Goal: Task Accomplishment & Management: Manage account settings

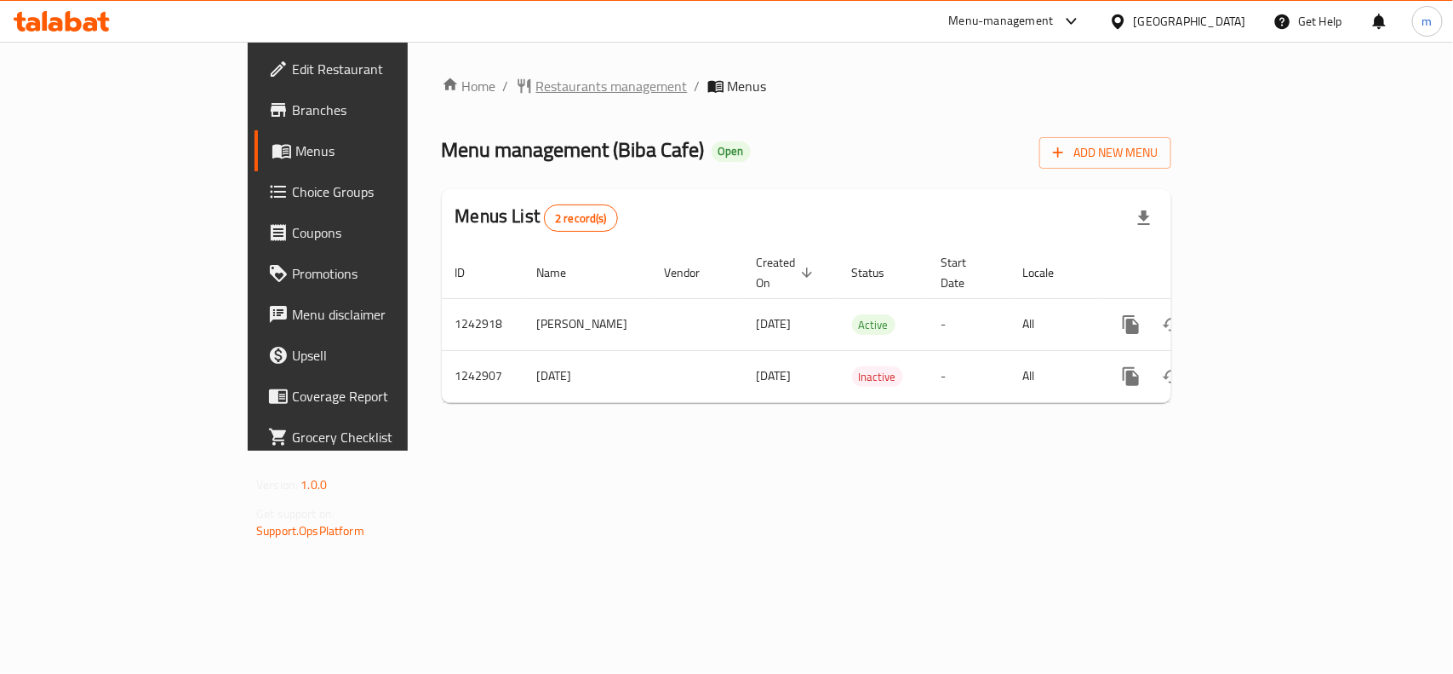
click at [536, 76] on span "Restaurants management" at bounding box center [612, 86] width 152 height 20
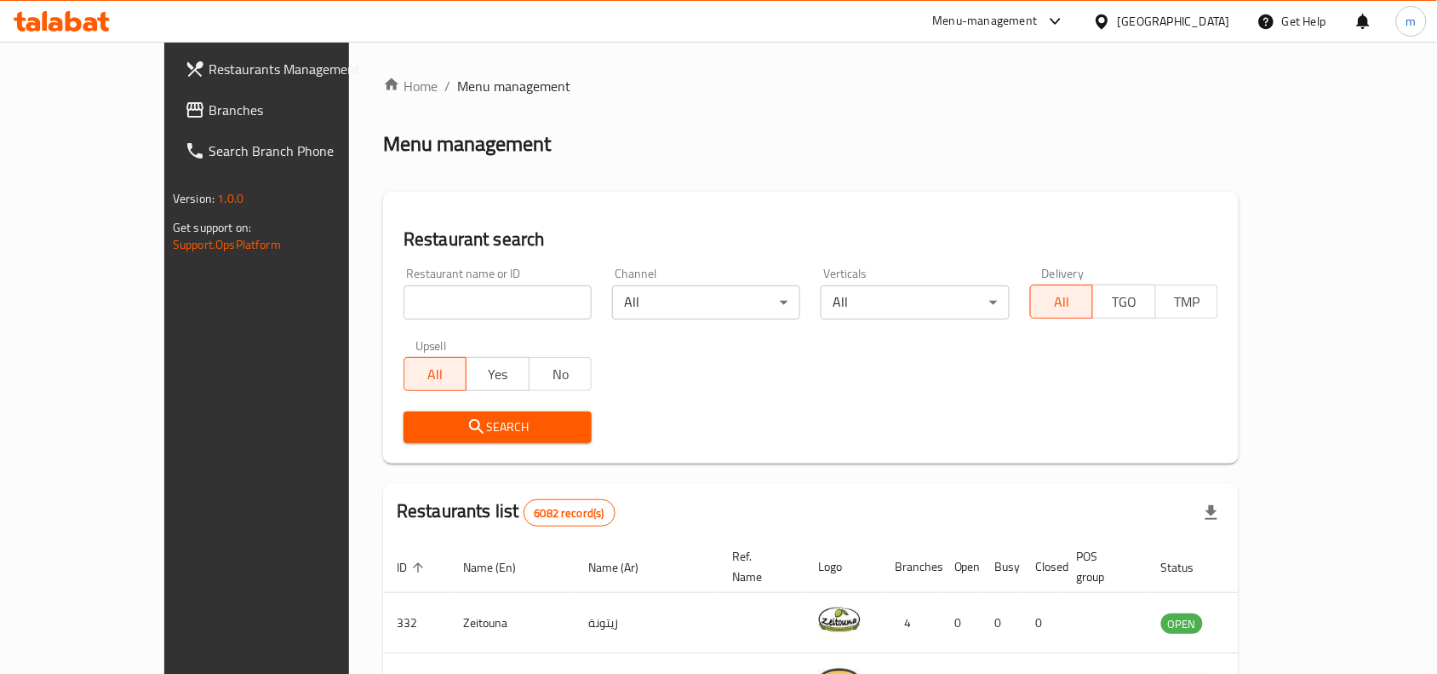
click at [209, 104] on span "Branches" at bounding box center [300, 110] width 182 height 20
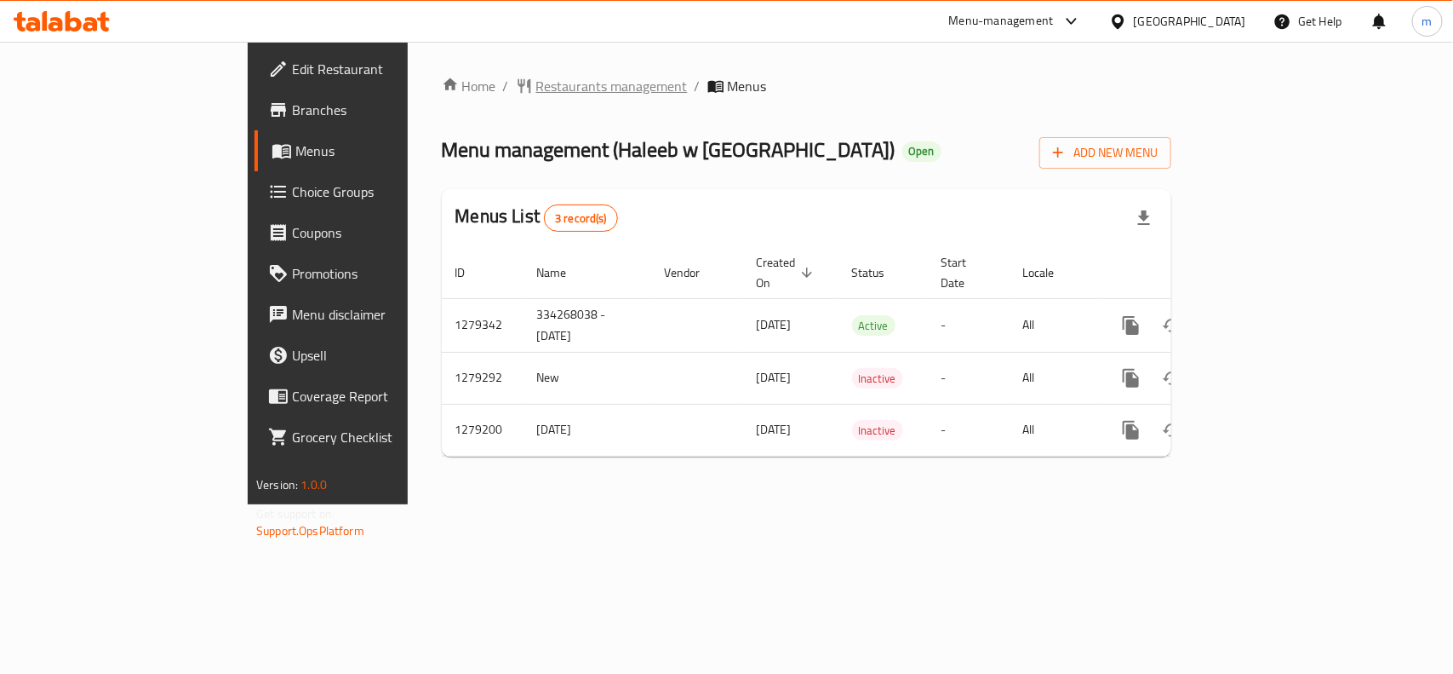
click at [536, 91] on span "Restaurants management" at bounding box center [612, 86] width 152 height 20
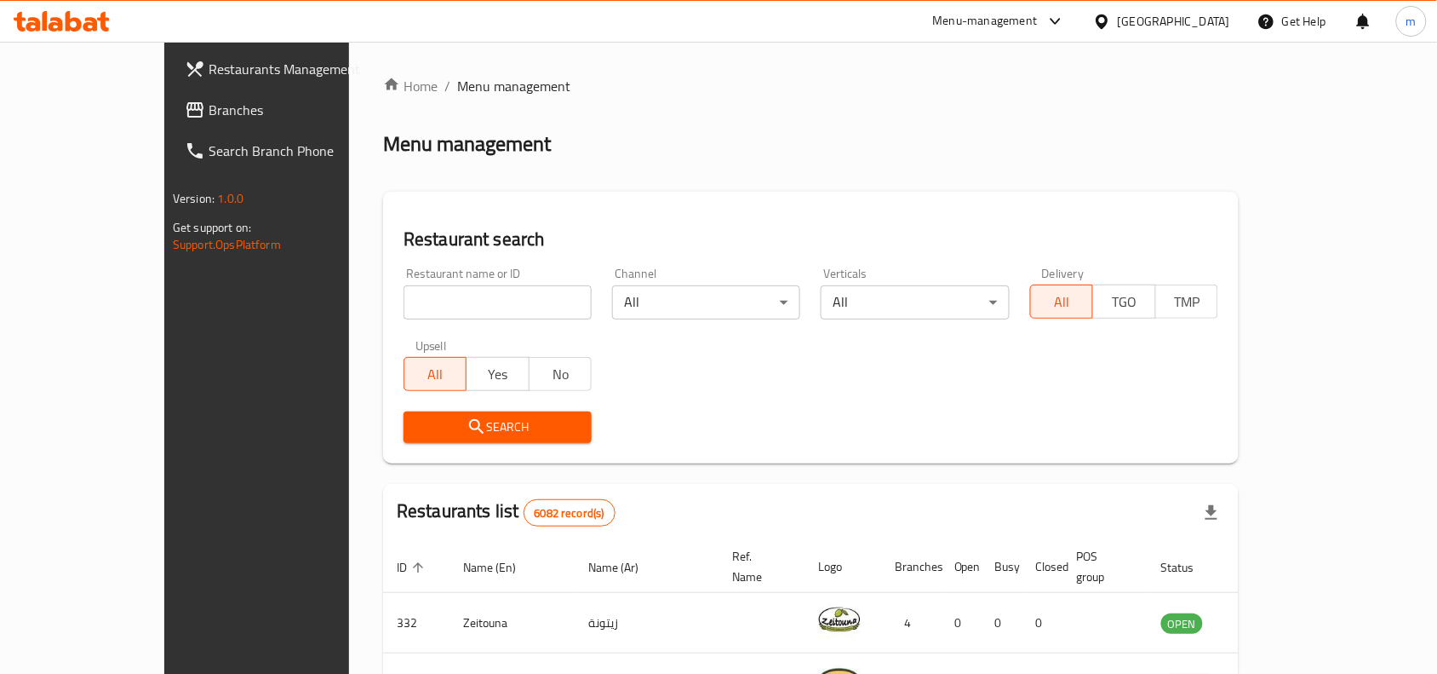
click at [209, 103] on span "Branches" at bounding box center [300, 110] width 182 height 20
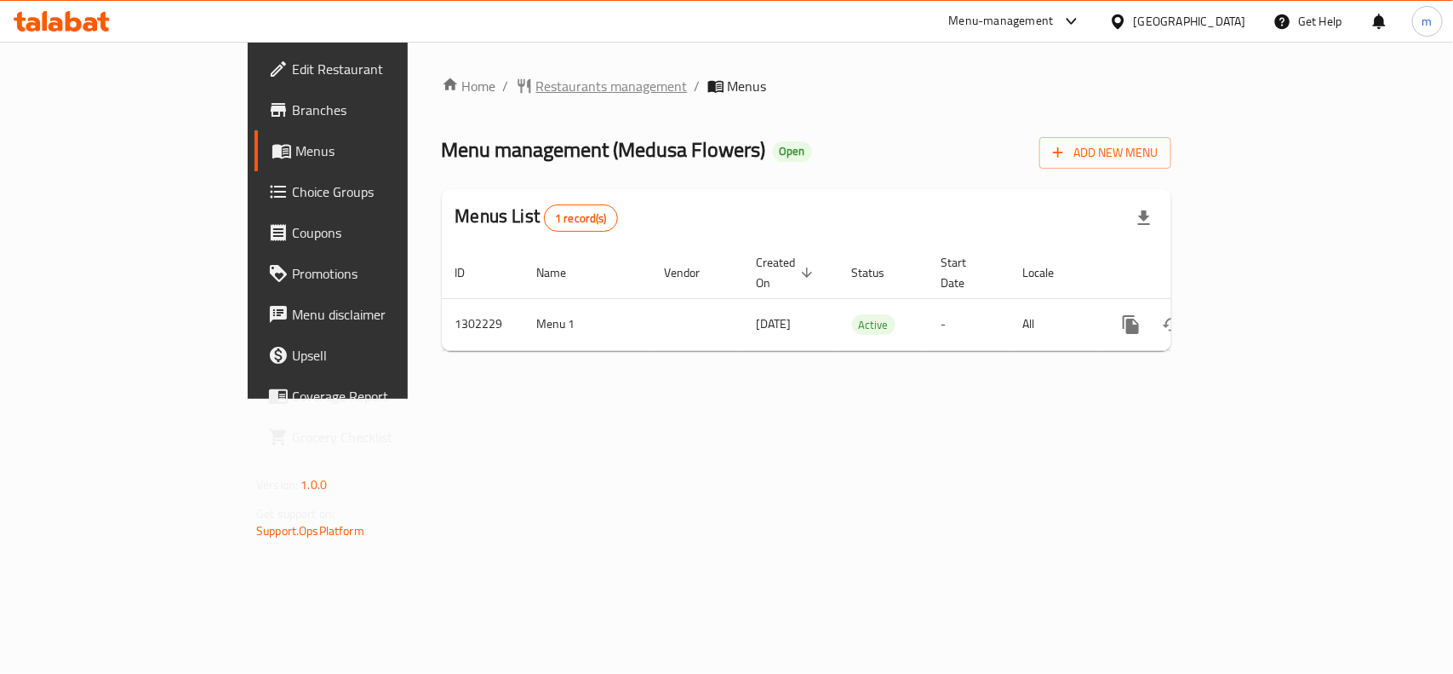
click at [536, 96] on span "Restaurants management" at bounding box center [612, 86] width 152 height 20
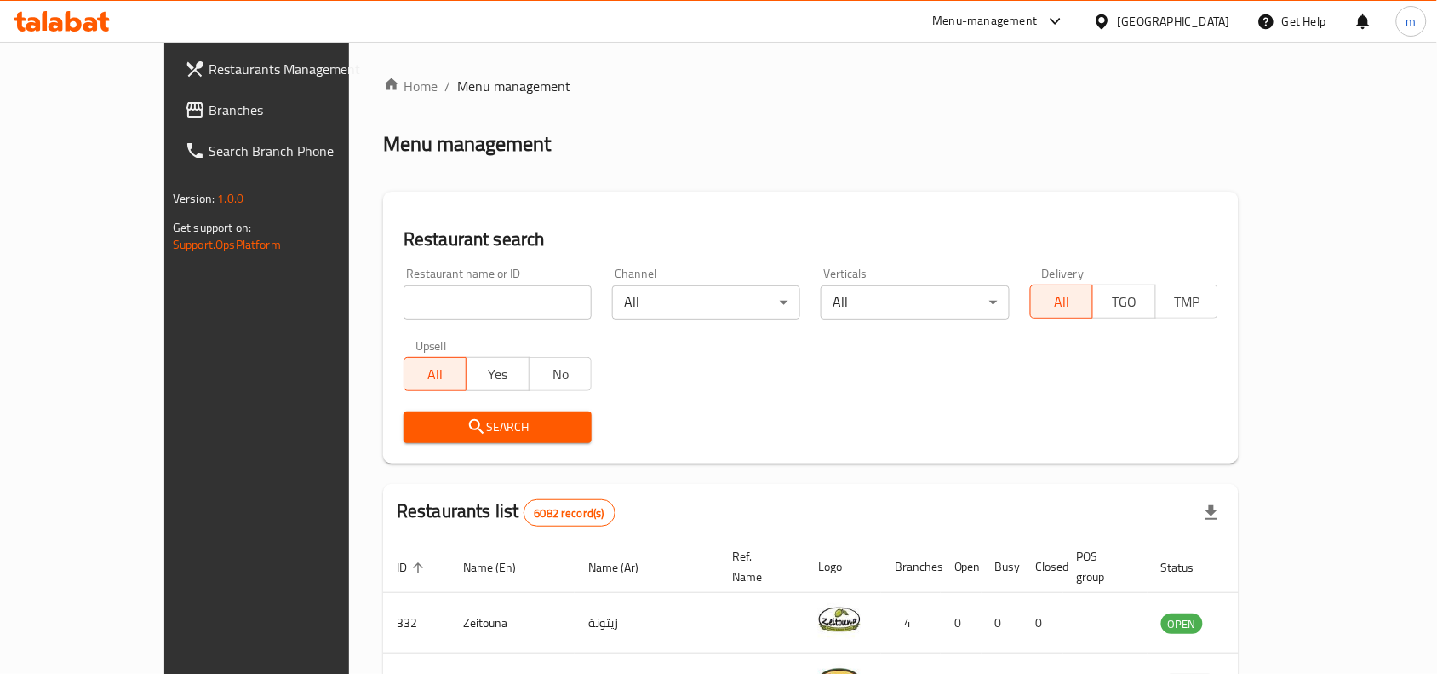
click at [404, 292] on input "search" at bounding box center [498, 302] width 188 height 34
paste input "702259"
type input "702259"
click button "Search" at bounding box center [498, 427] width 188 height 32
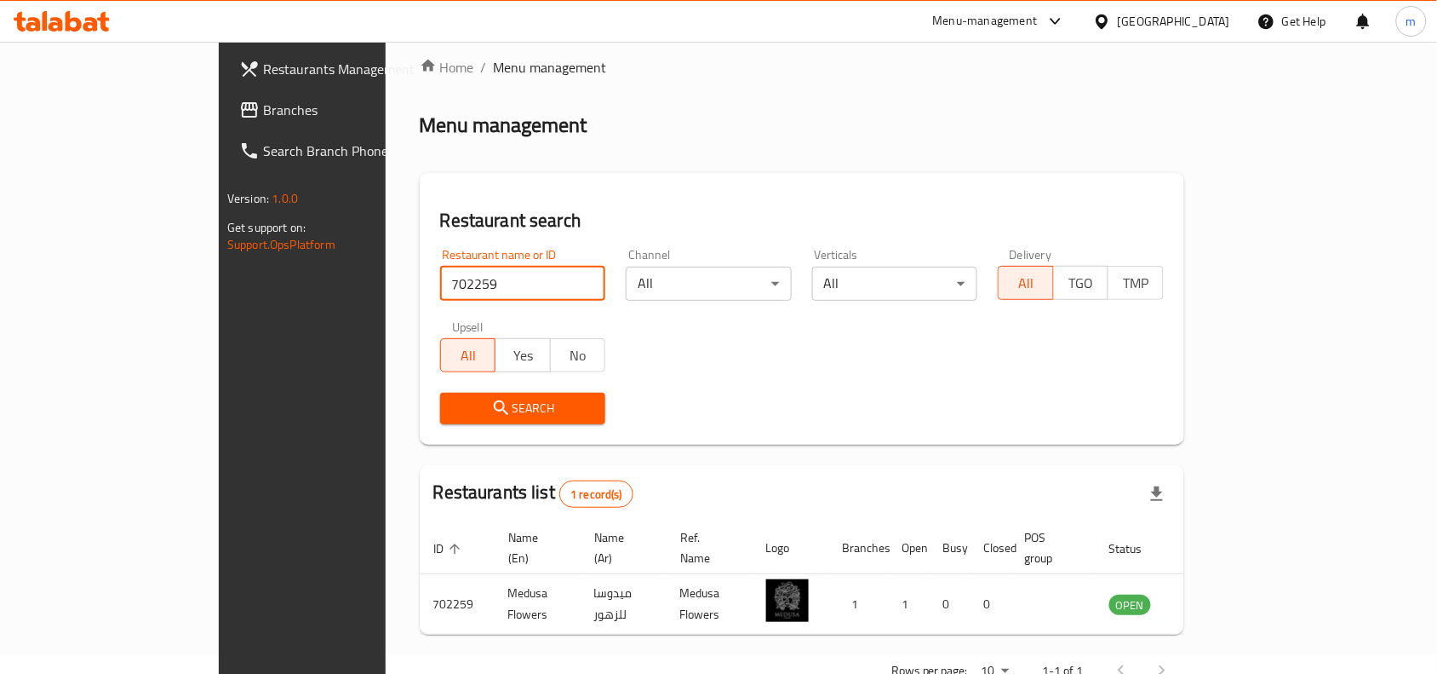
scroll to position [53, 0]
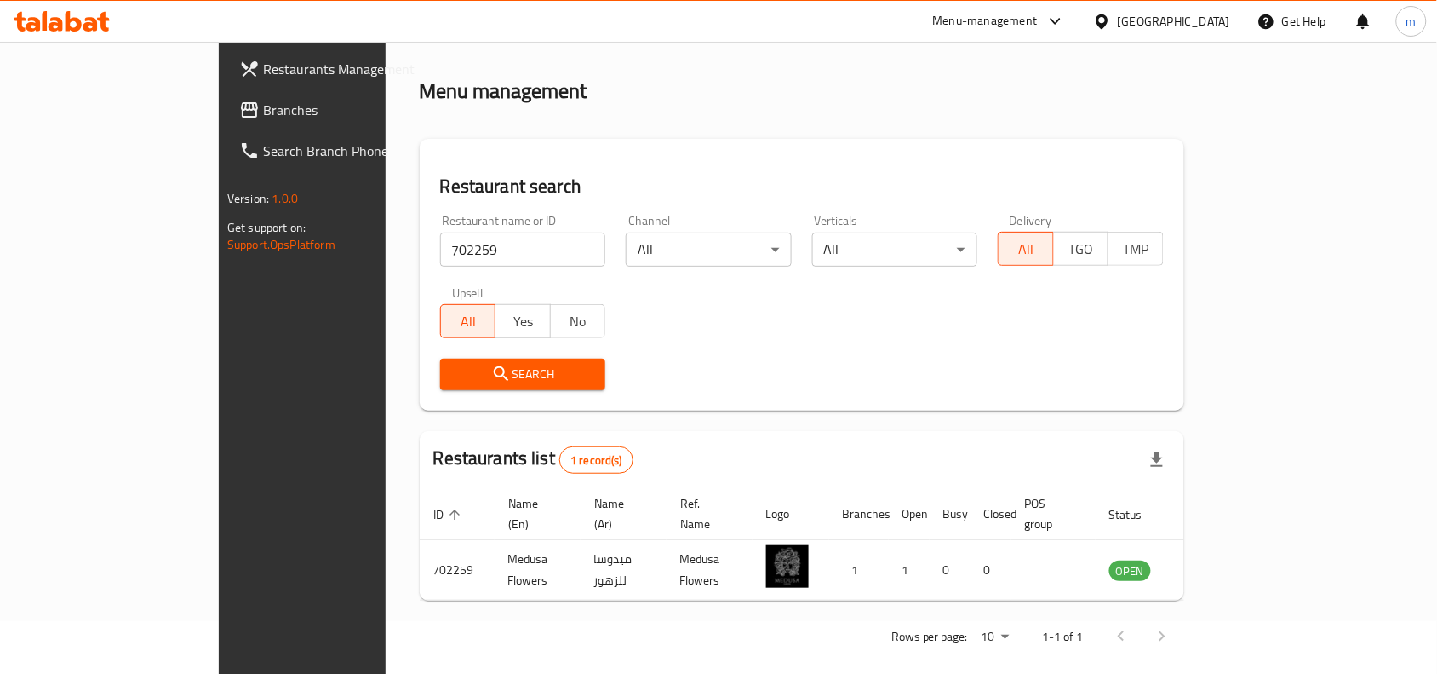
click at [870, 117] on div "Home / Menu management Menu management Restaurant search Restaurant name or ID …" at bounding box center [802, 340] width 765 height 635
click at [263, 115] on span "Branches" at bounding box center [354, 110] width 182 height 20
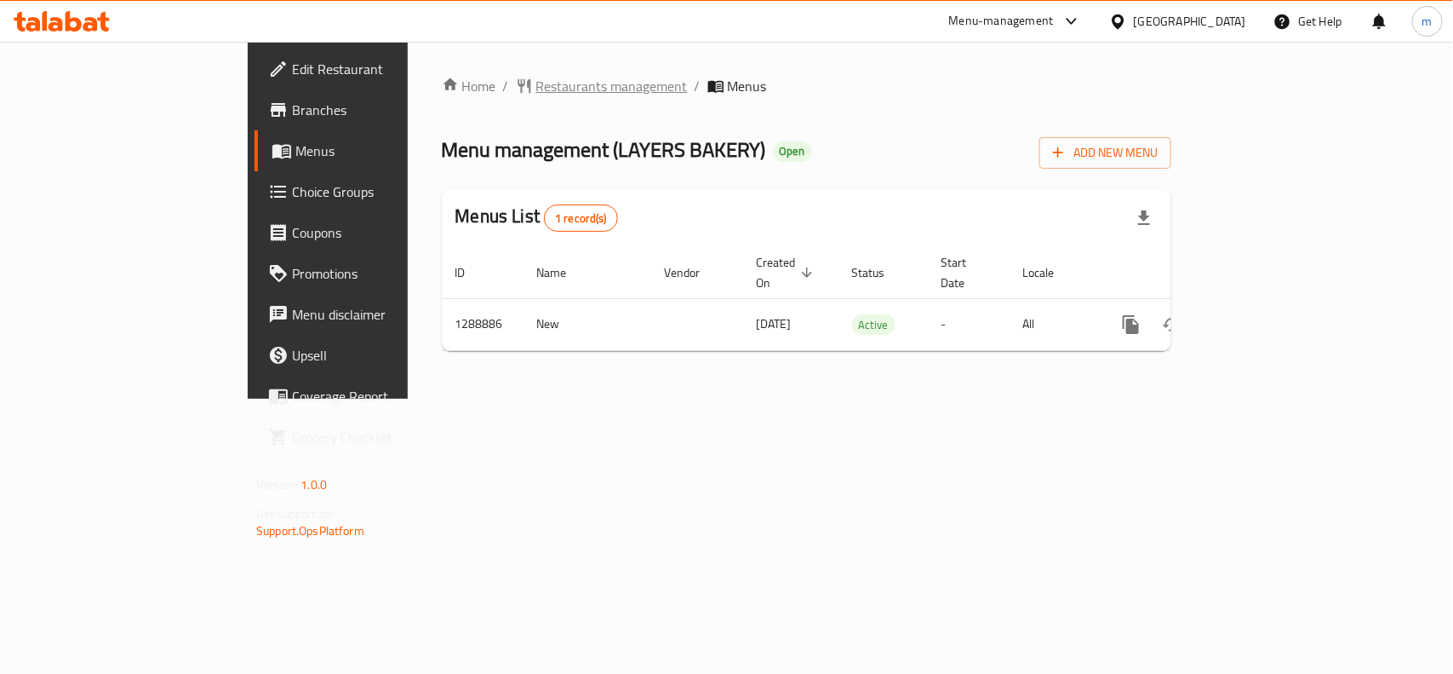
click at [536, 83] on span "Restaurants management" at bounding box center [612, 86] width 152 height 20
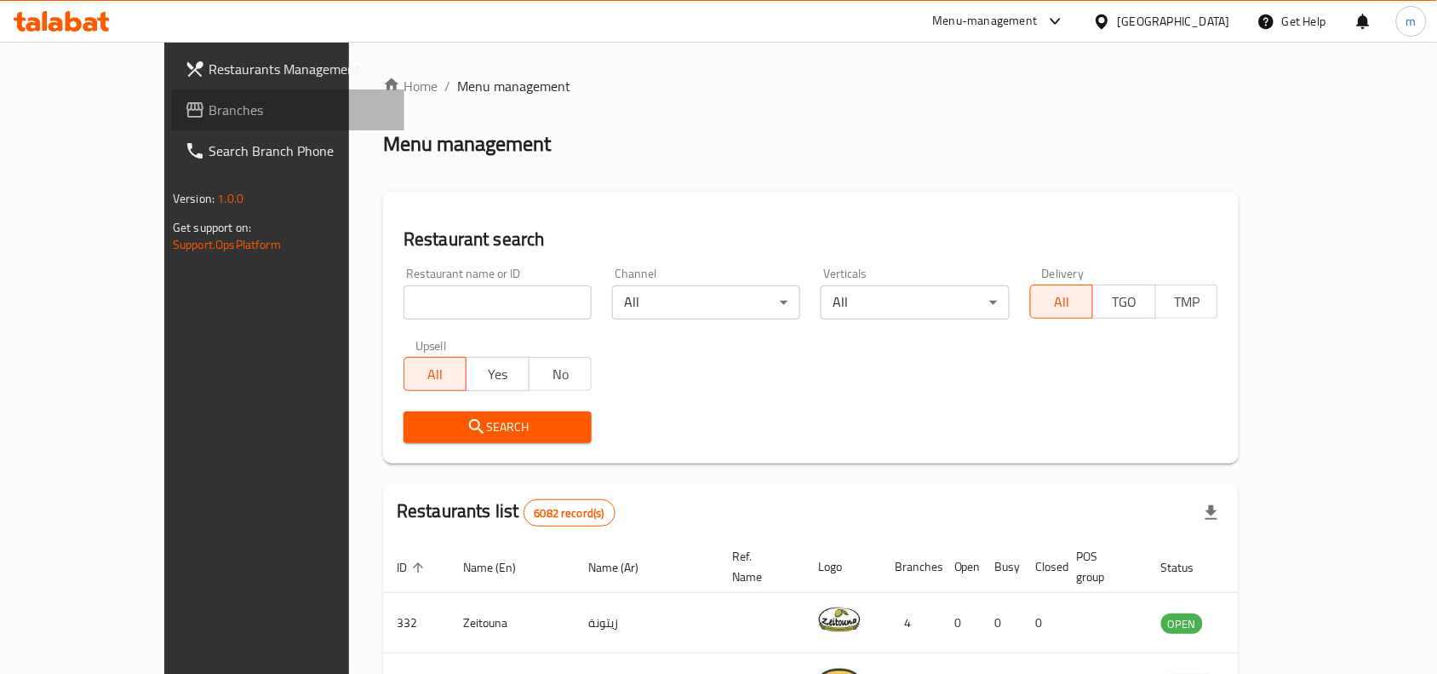
click at [209, 103] on span "Branches" at bounding box center [300, 110] width 182 height 20
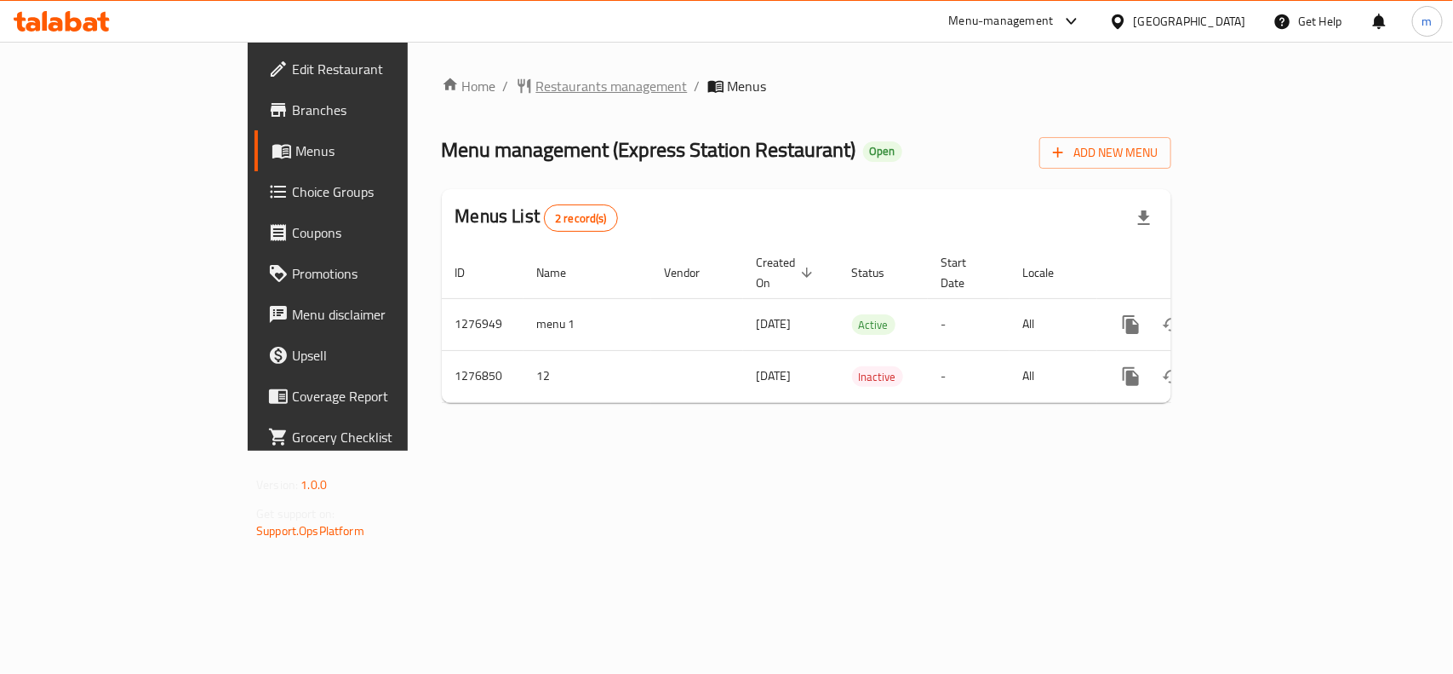
click at [536, 81] on span "Restaurants management" at bounding box center [612, 86] width 152 height 20
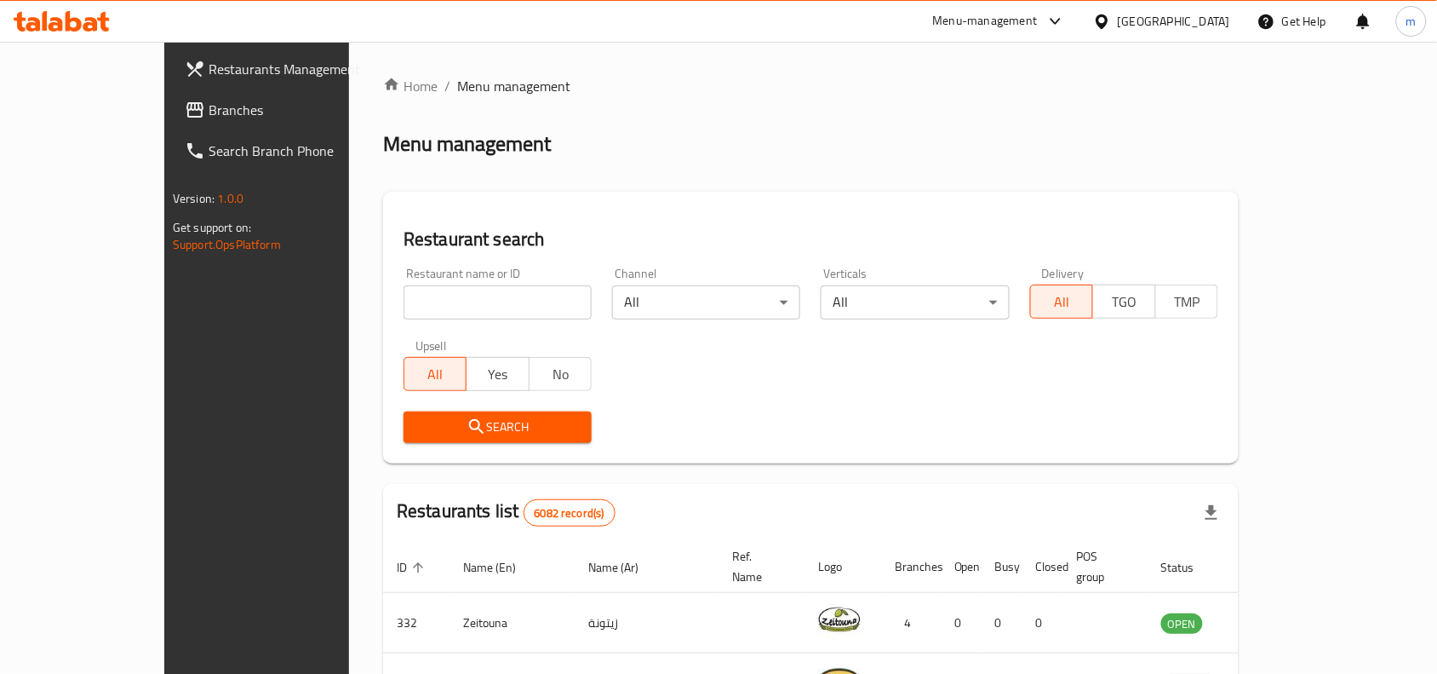
click at [209, 105] on span "Branches" at bounding box center [300, 110] width 182 height 20
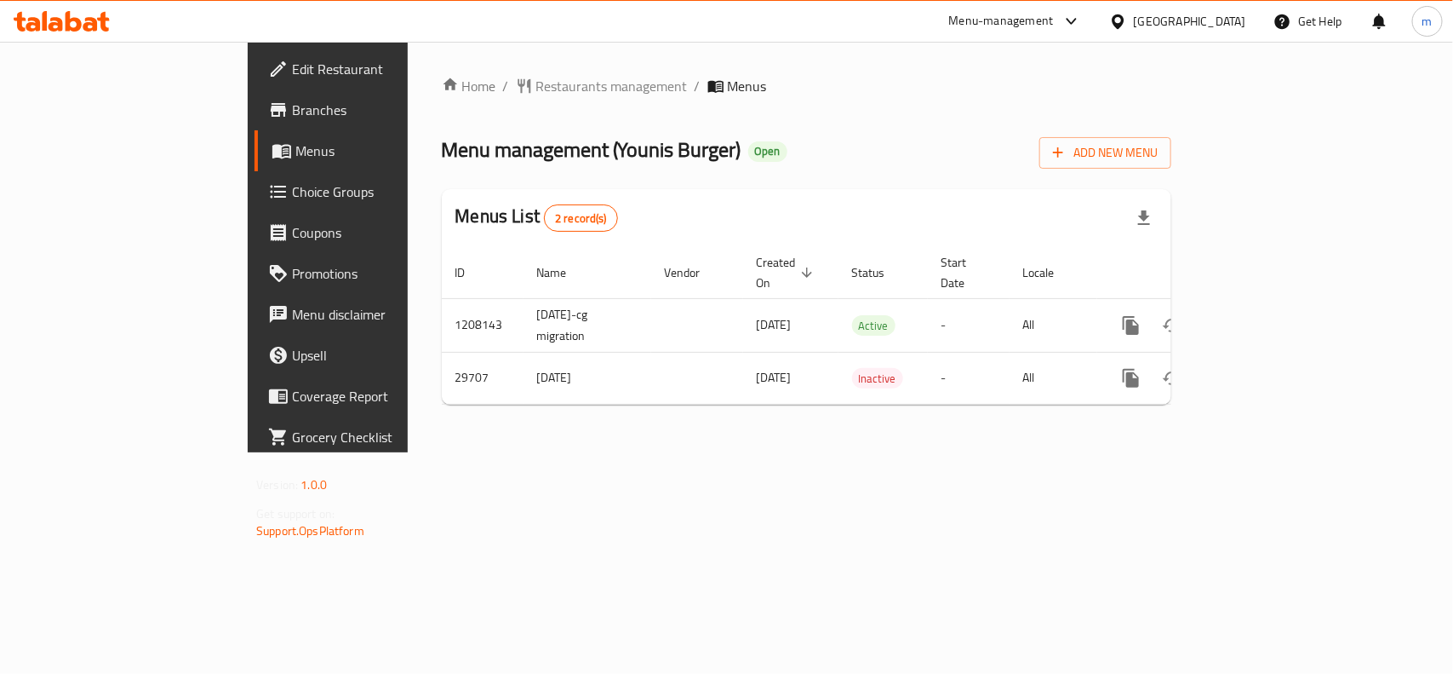
click at [1220, 28] on div "[GEOGRAPHIC_DATA]" at bounding box center [1190, 21] width 112 height 19
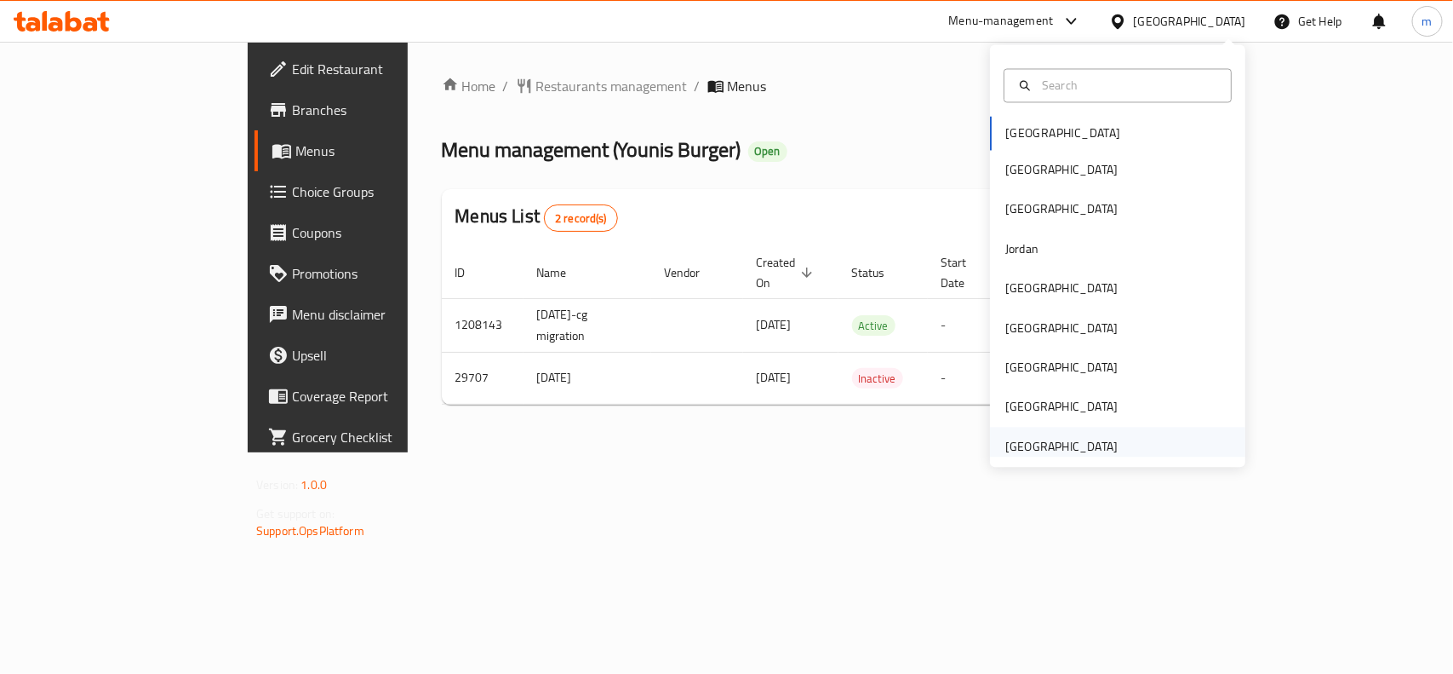
click at [1069, 440] on div "[GEOGRAPHIC_DATA]" at bounding box center [1062, 446] width 112 height 19
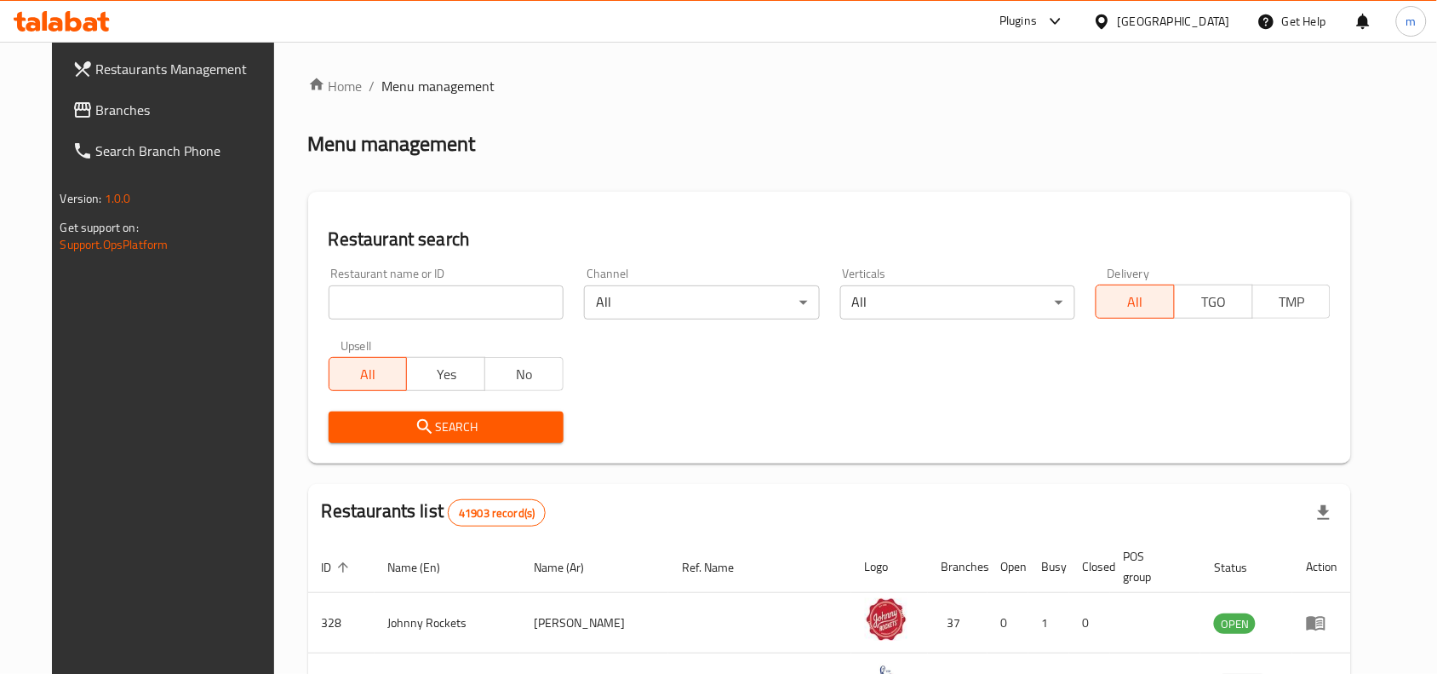
click at [96, 105] on span "Branches" at bounding box center [187, 110] width 182 height 20
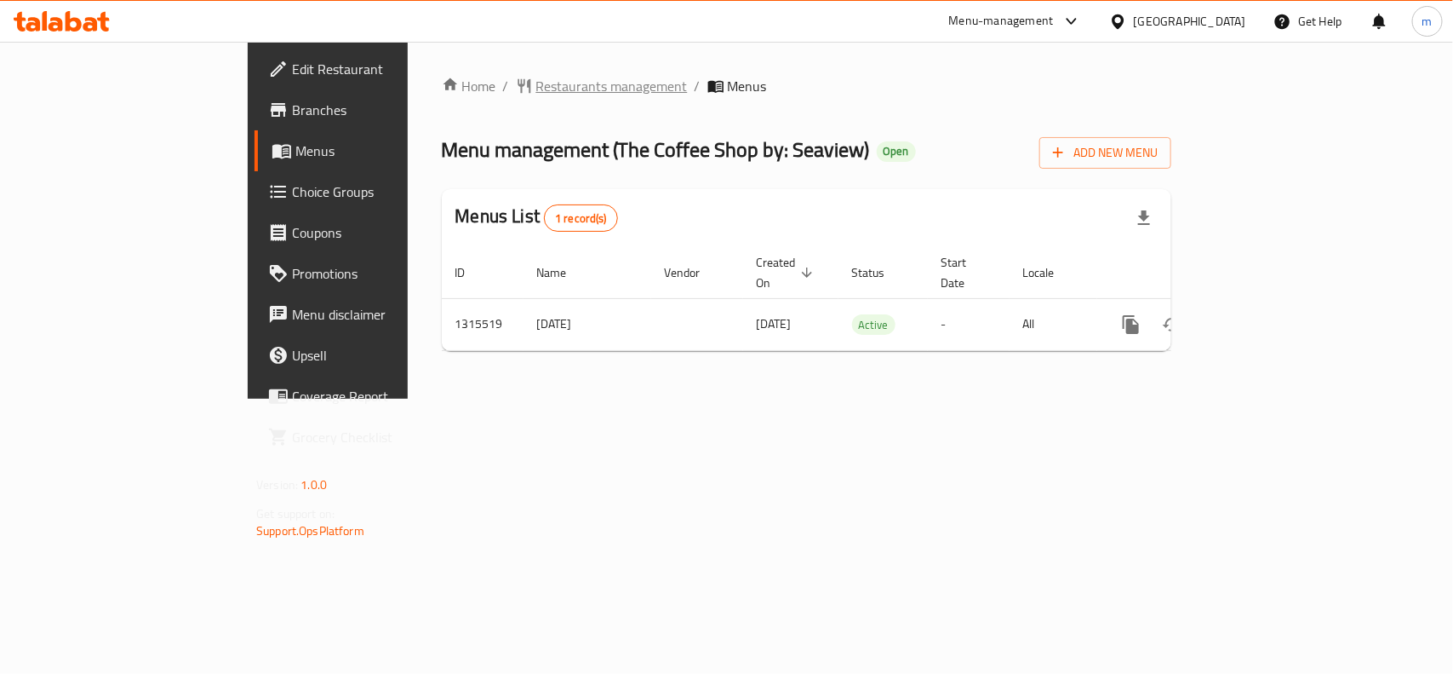
click at [536, 76] on span "Restaurants management" at bounding box center [612, 86] width 152 height 20
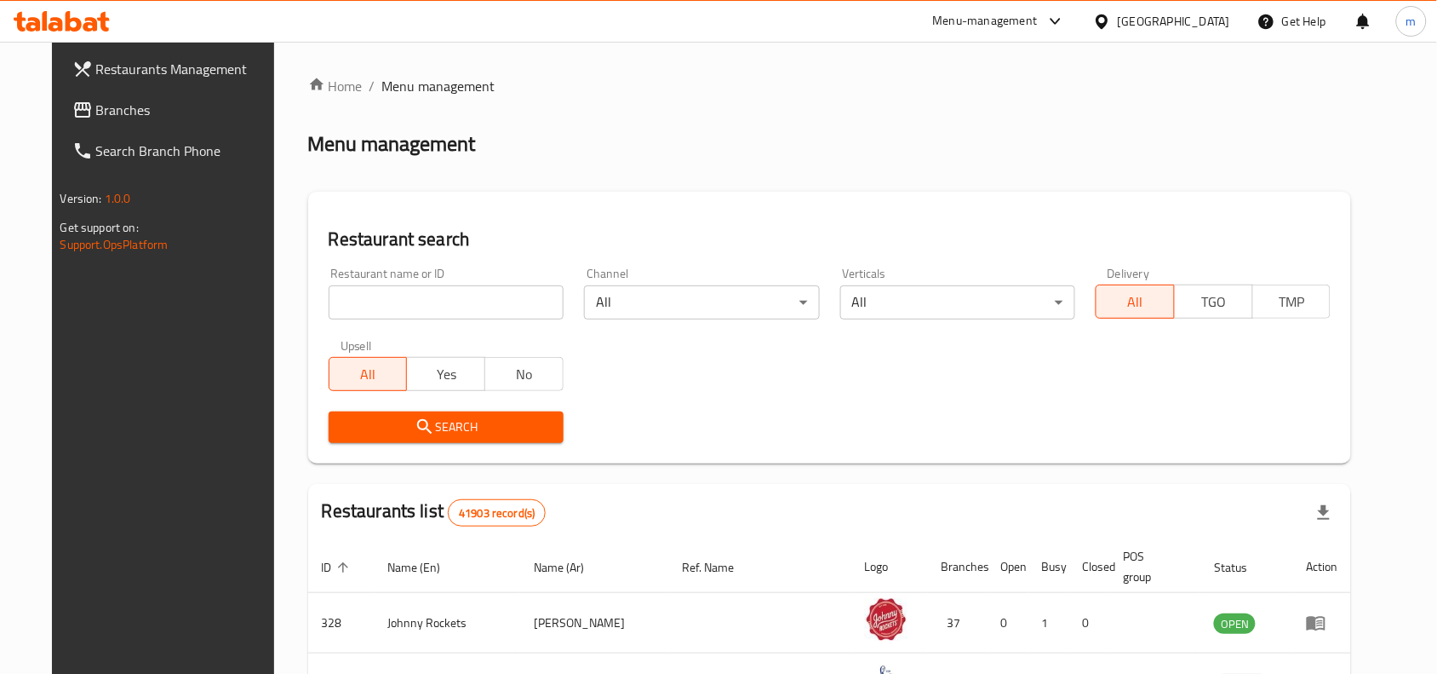
click at [96, 100] on span "Branches" at bounding box center [187, 110] width 182 height 20
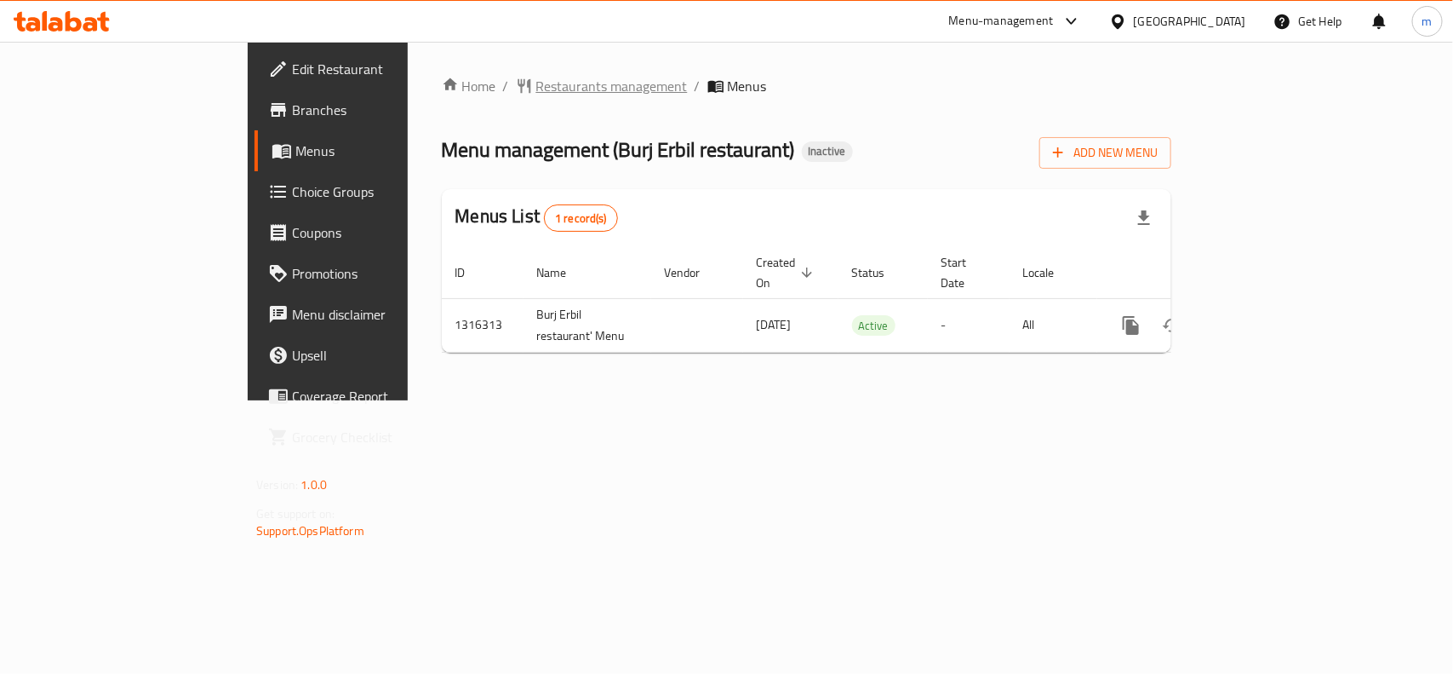
click at [536, 76] on span "Restaurants management" at bounding box center [612, 86] width 152 height 20
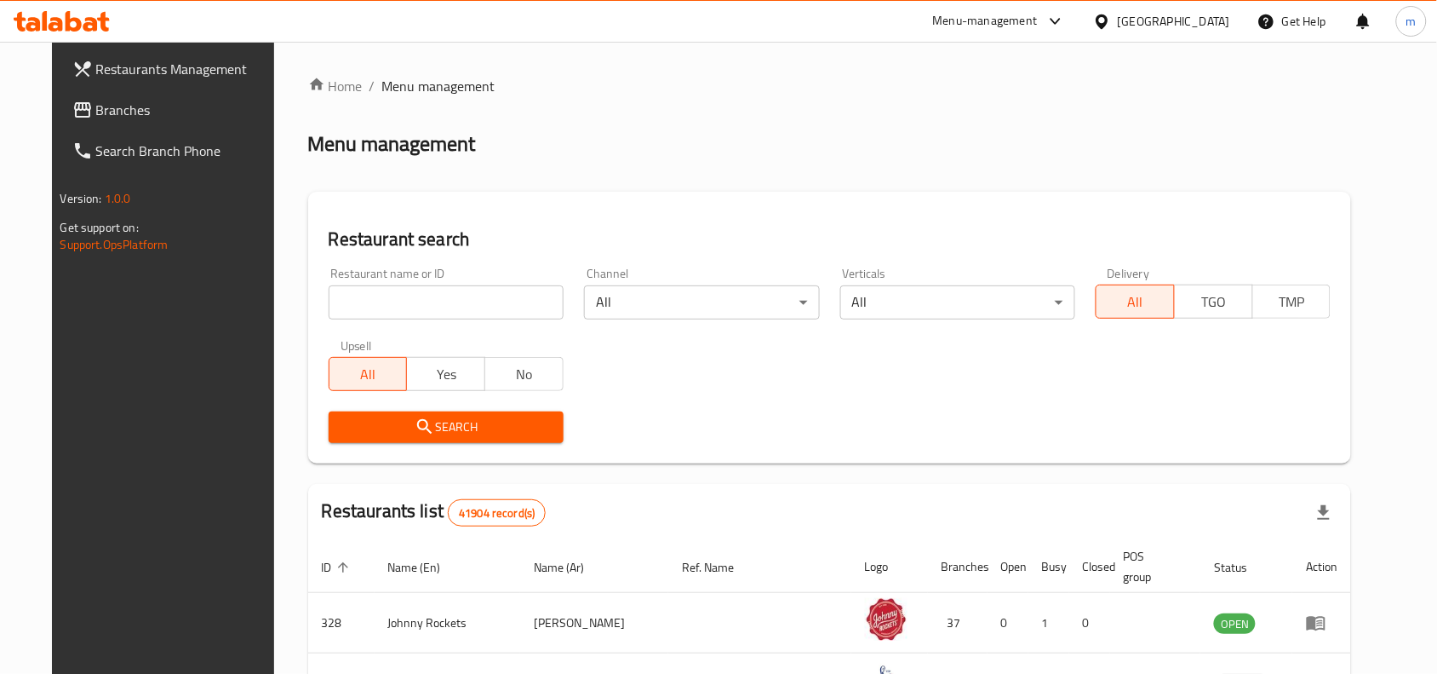
click at [59, 100] on link "Branches" at bounding box center [175, 109] width 233 height 41
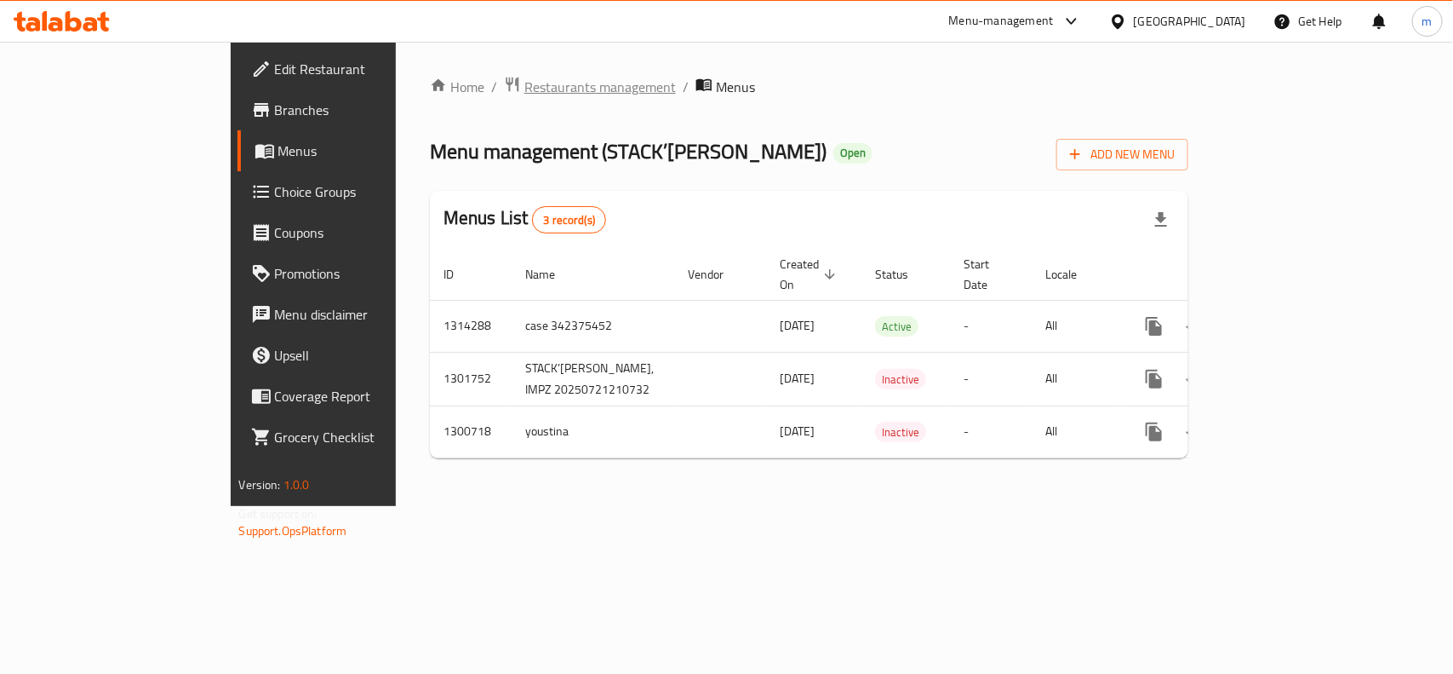
drag, startPoint x: 473, startPoint y: 69, endPoint x: 474, endPoint y: 95, distance: 26.5
click at [474, 95] on div "Home / Restaurants management / Menus Menu management ( STACK’D DONER ) Open Ad…" at bounding box center [810, 274] width 828 height 464
click at [525, 95] on span "Restaurants management" at bounding box center [601, 87] width 152 height 20
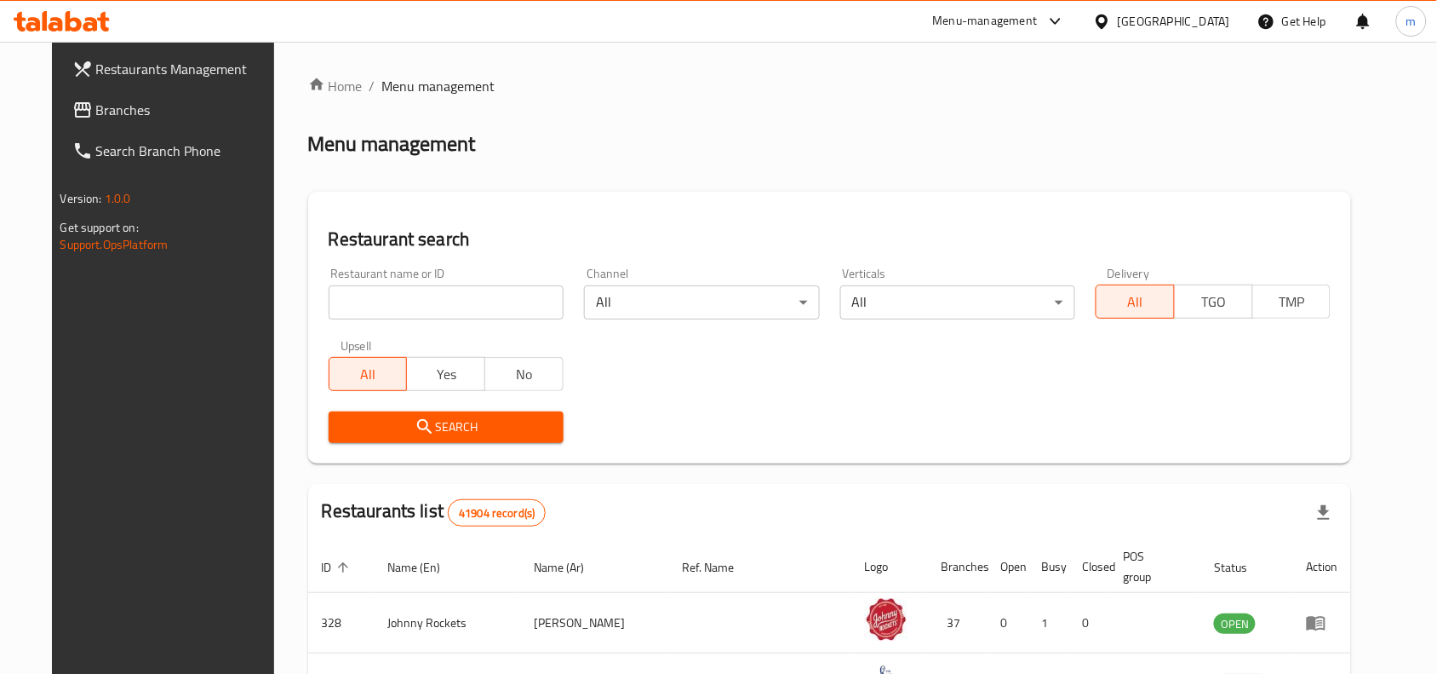
click at [354, 296] on input "search" at bounding box center [446, 302] width 235 height 34
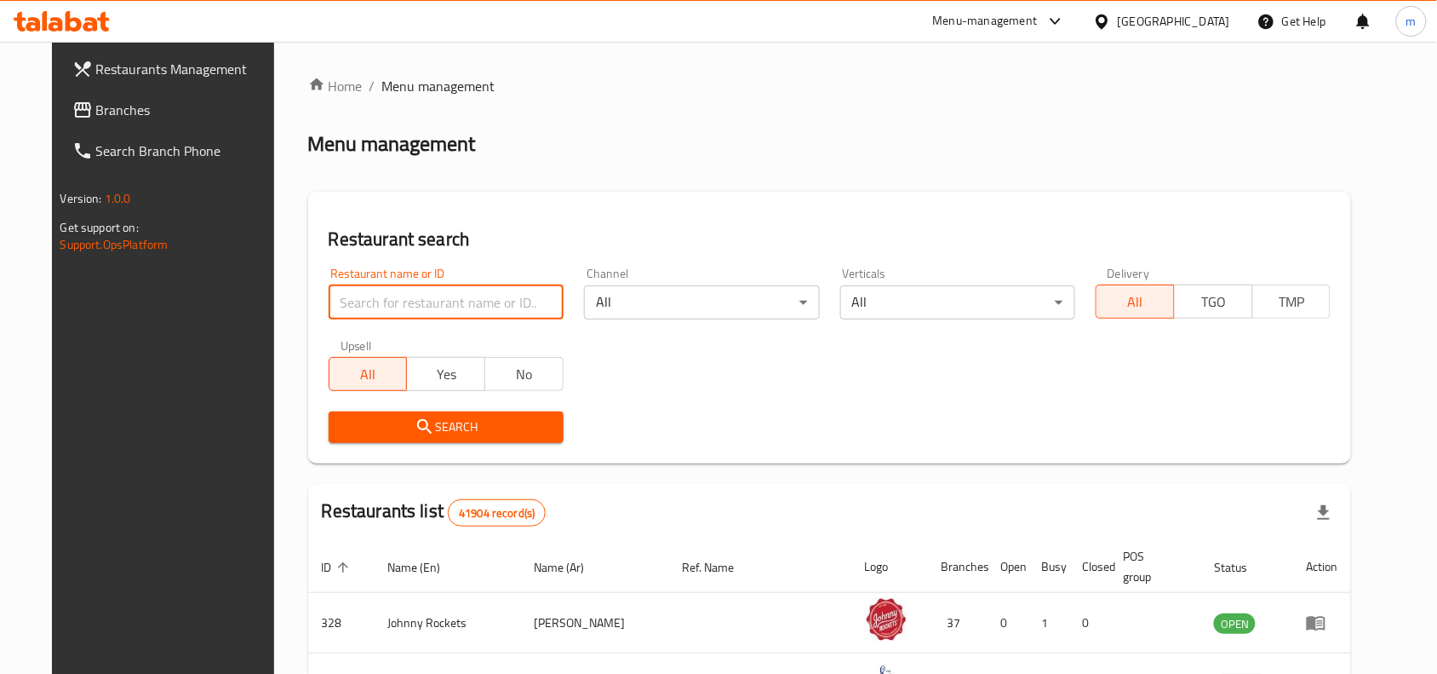
paste input "701804"
type input "701804"
click button "Search" at bounding box center [446, 427] width 235 height 32
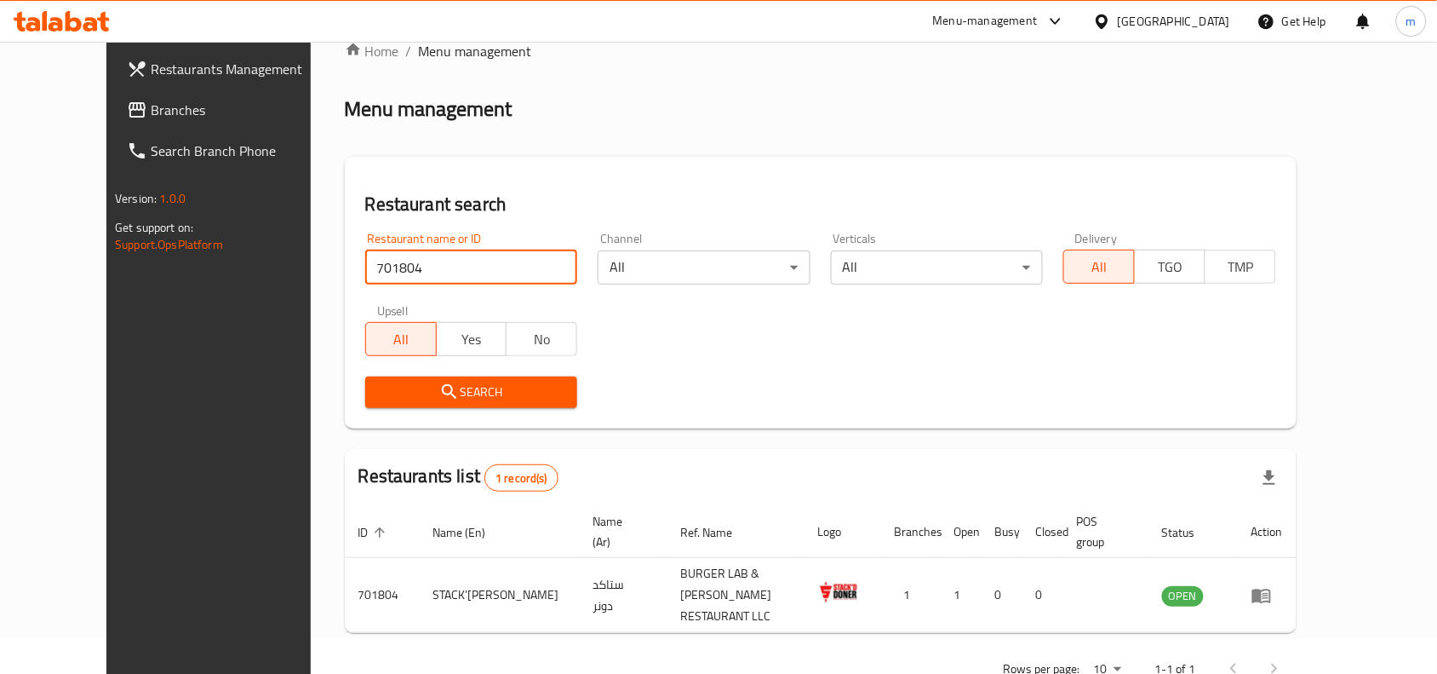
scroll to position [53, 0]
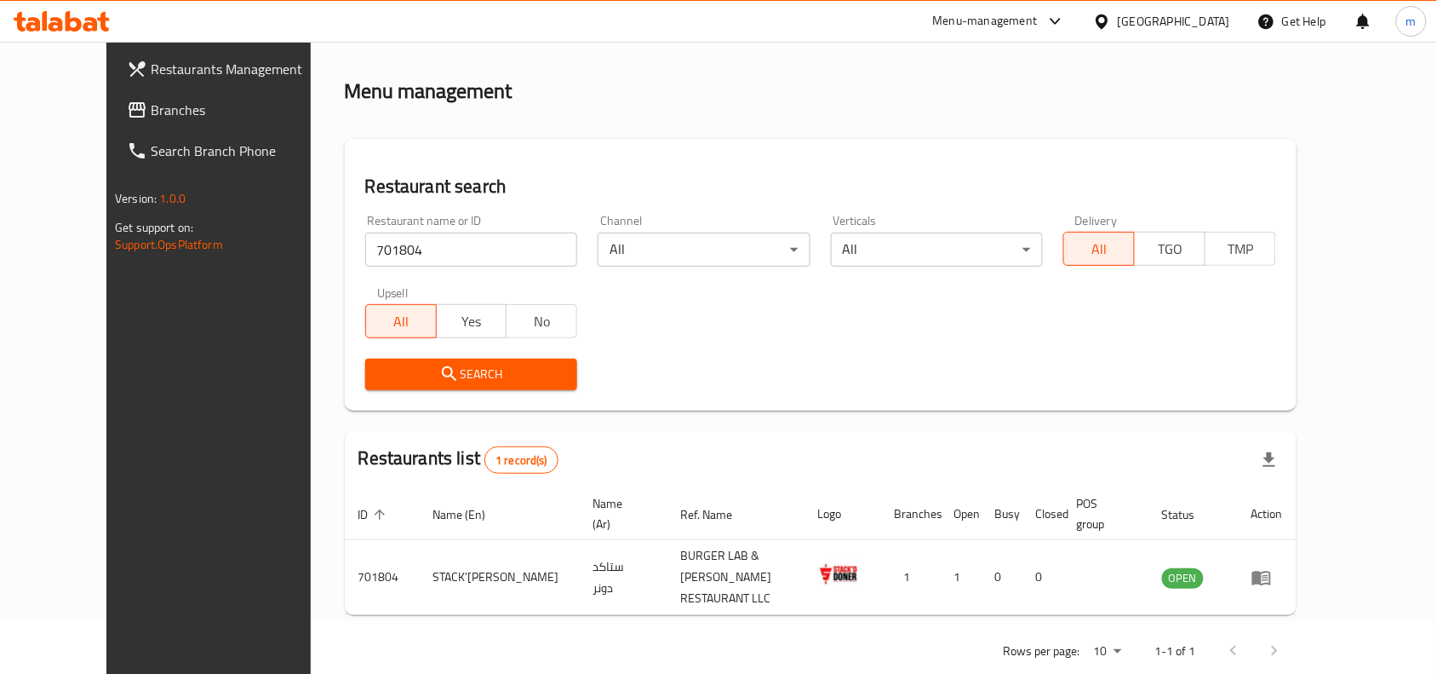
click at [151, 107] on span "Branches" at bounding box center [242, 110] width 182 height 20
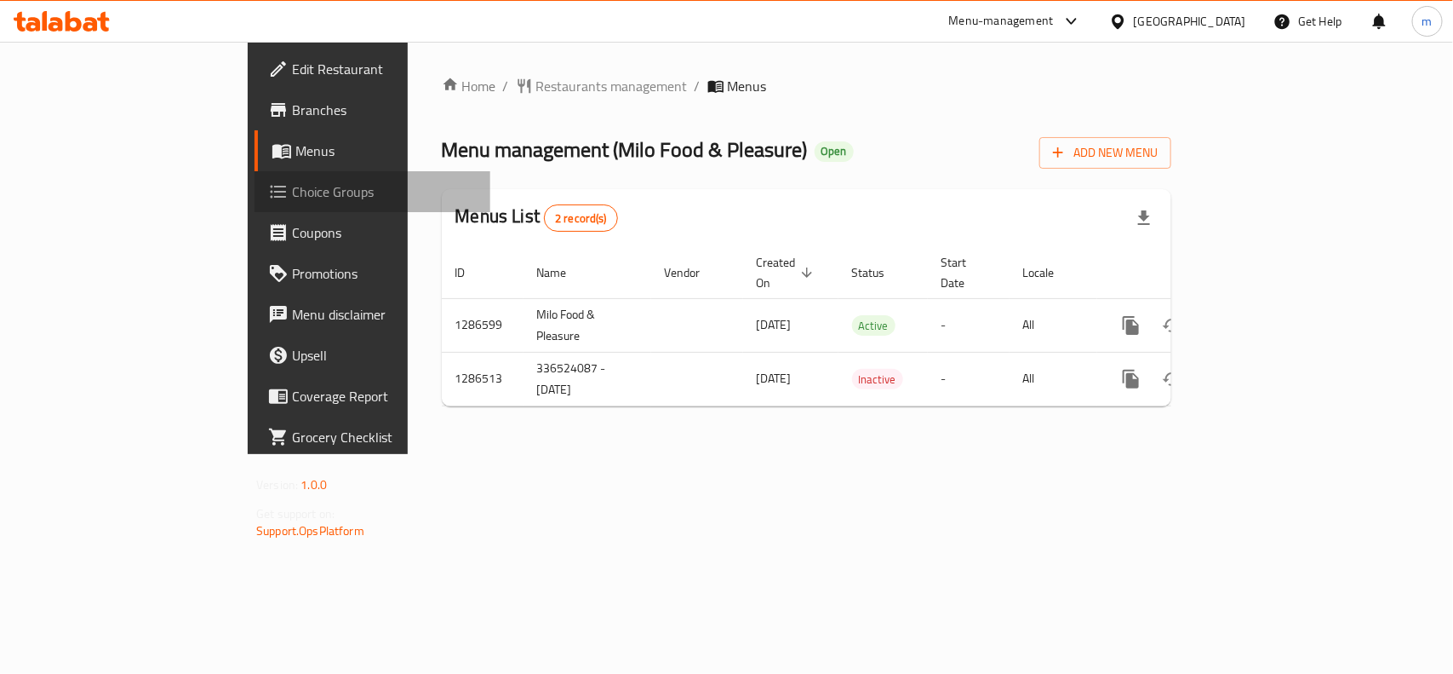
click at [292, 193] on span "Choice Groups" at bounding box center [384, 191] width 185 height 20
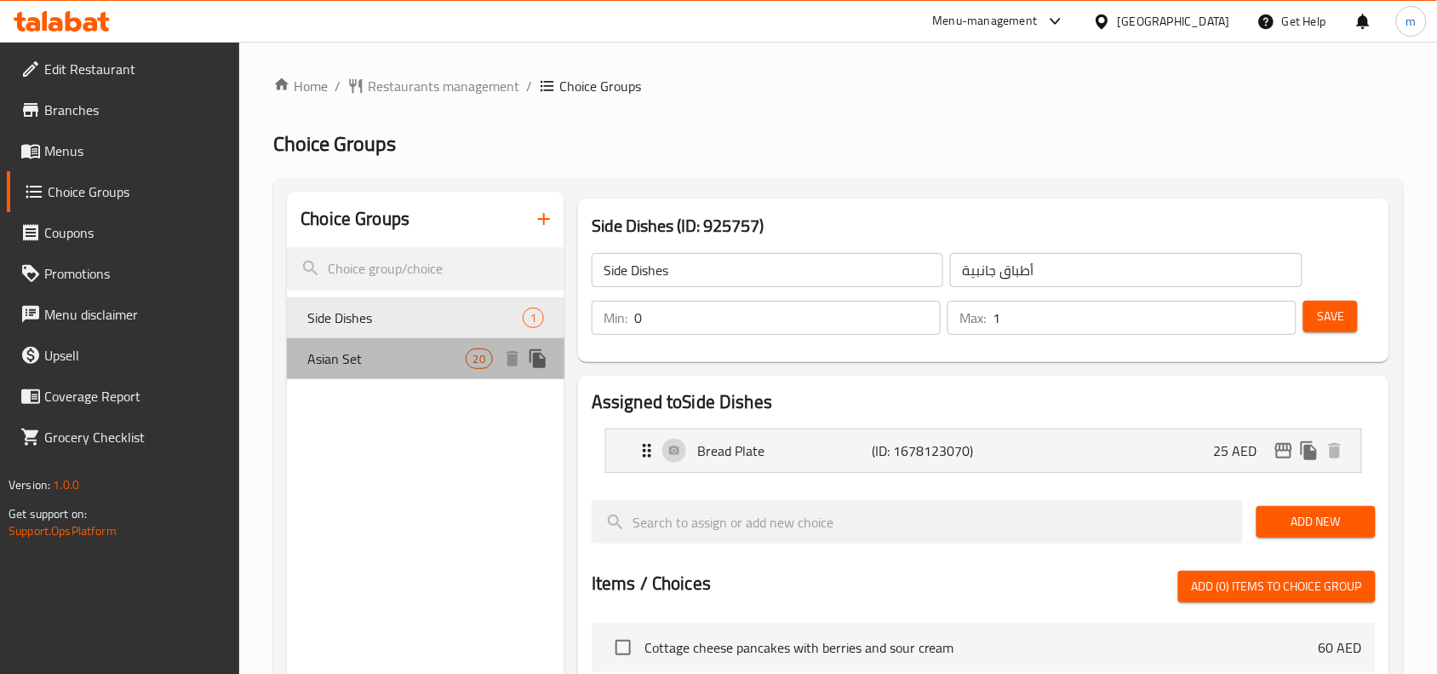
click at [337, 364] on span "Asian Set" at bounding box center [386, 358] width 158 height 20
type input "Asian Set"
type input "قائمة آسيوية"
type input "2"
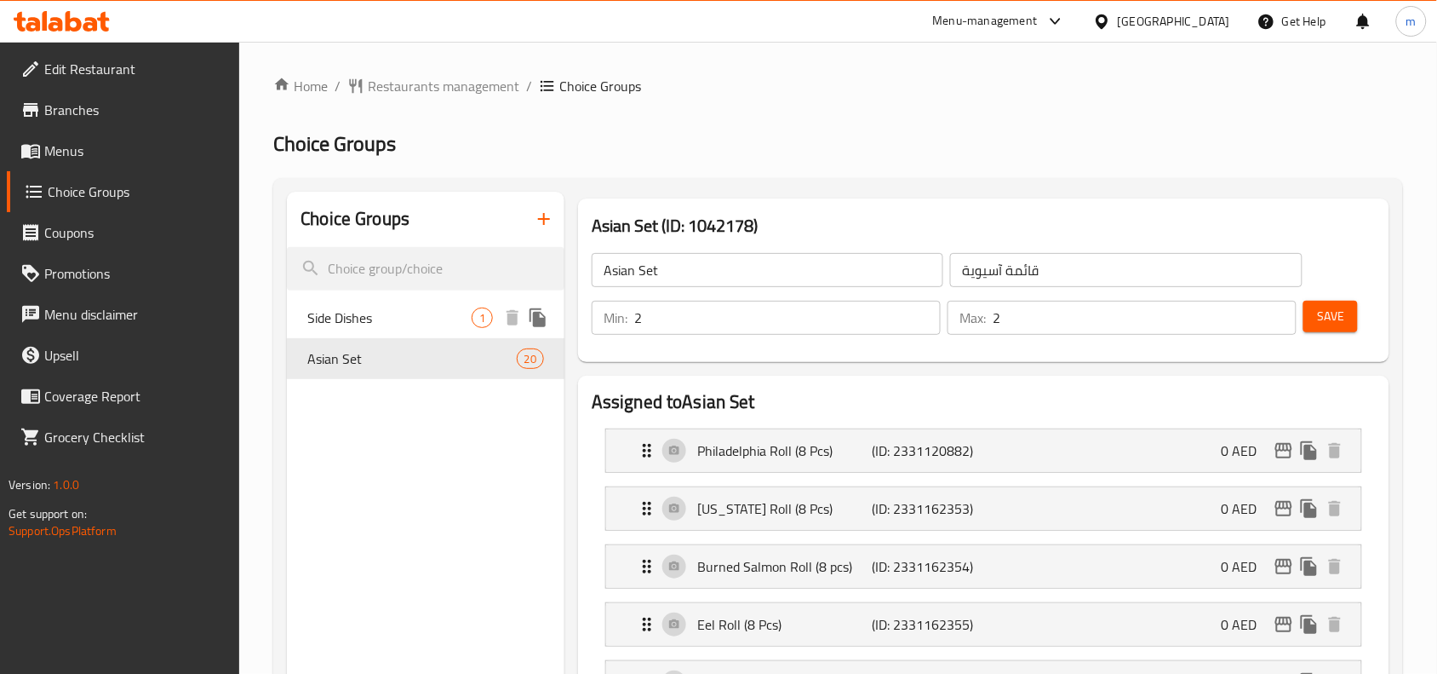
click at [354, 313] on span "Side Dishes" at bounding box center [389, 317] width 164 height 20
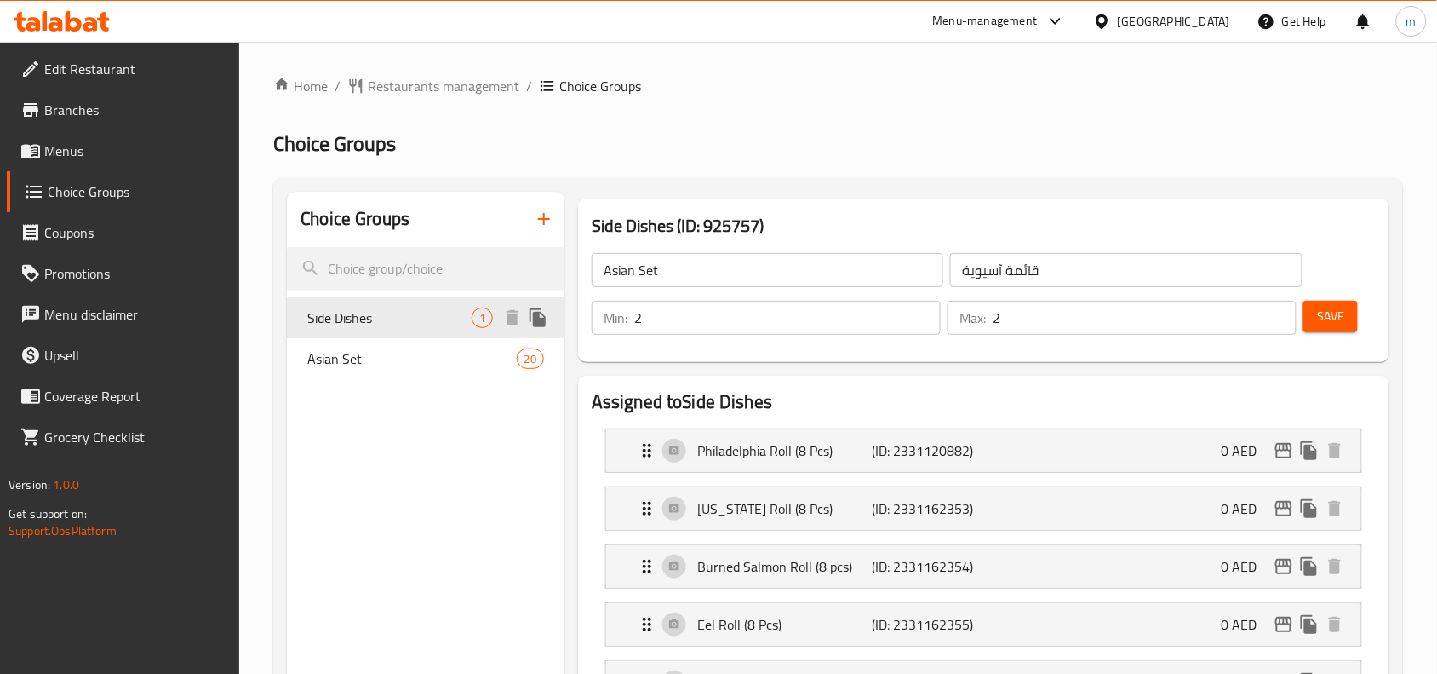
type input "Side Dishes"
type input "أطباق جانبية"
type input "0"
type input "1"
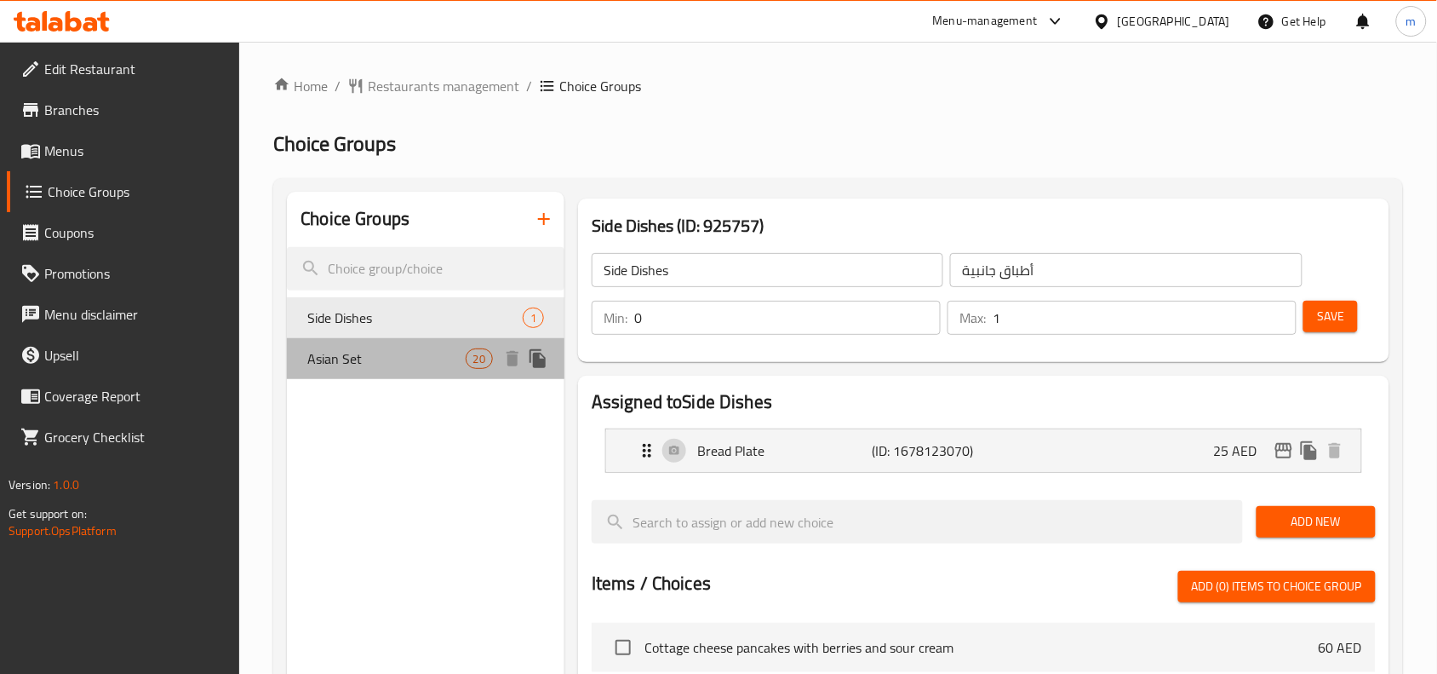
click at [356, 363] on span "Asian Set" at bounding box center [386, 358] width 158 height 20
type input "Asian Set"
type input "قائمة آسيوية"
type input "2"
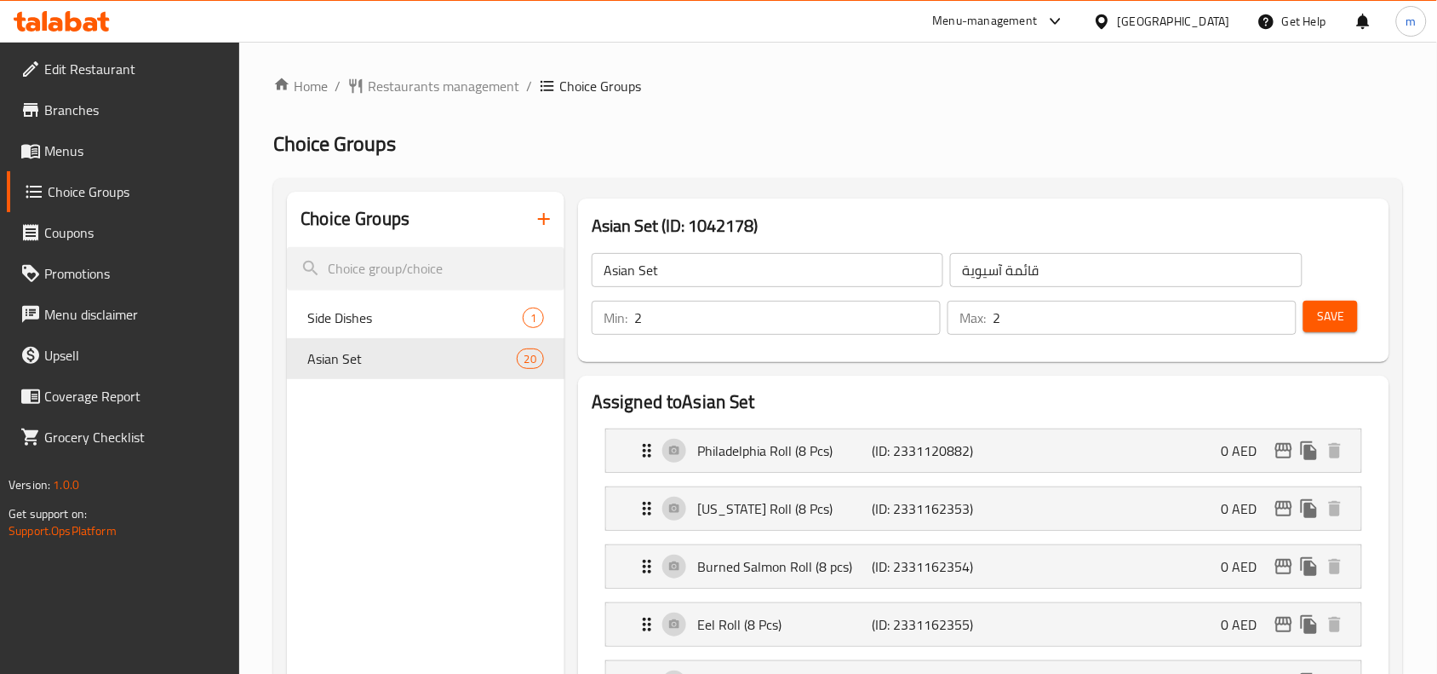
click at [1184, 22] on div "United Arab Emirates" at bounding box center [1174, 21] width 112 height 19
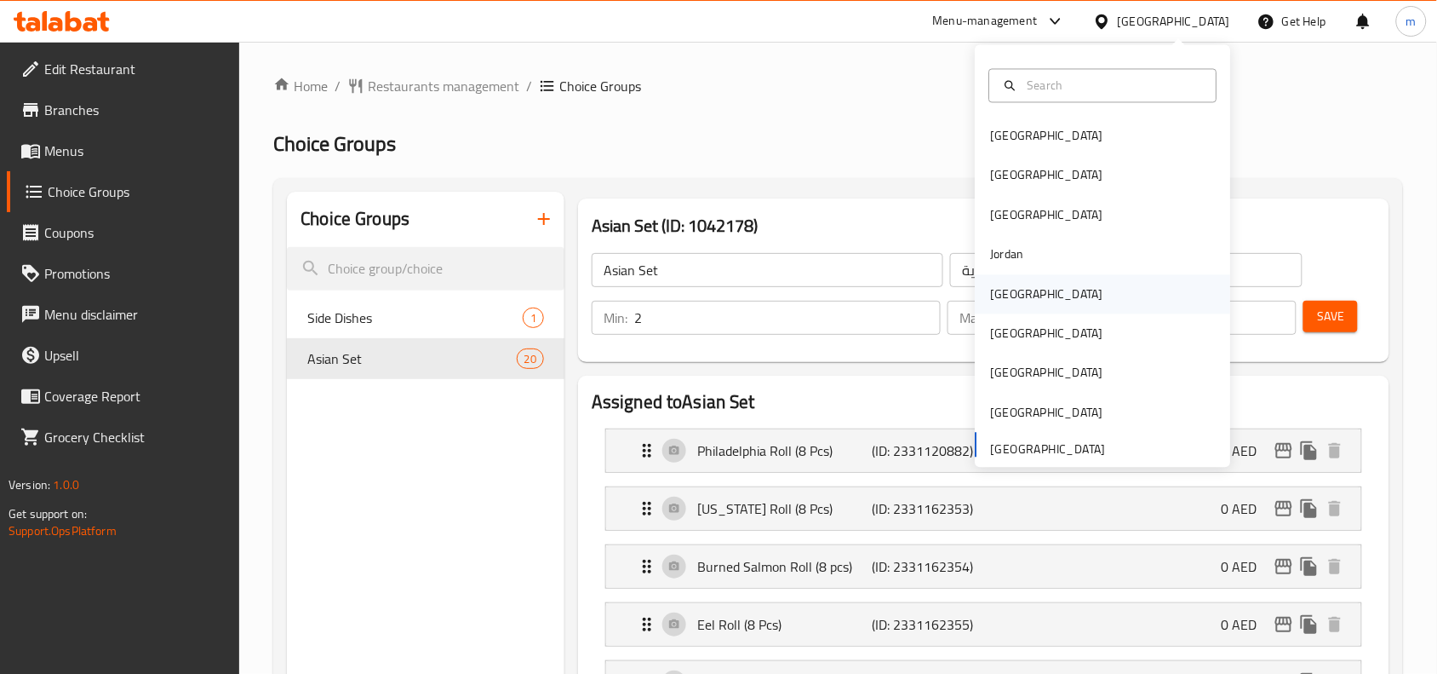
click at [1023, 298] on div "Kuwait" at bounding box center [1047, 293] width 140 height 39
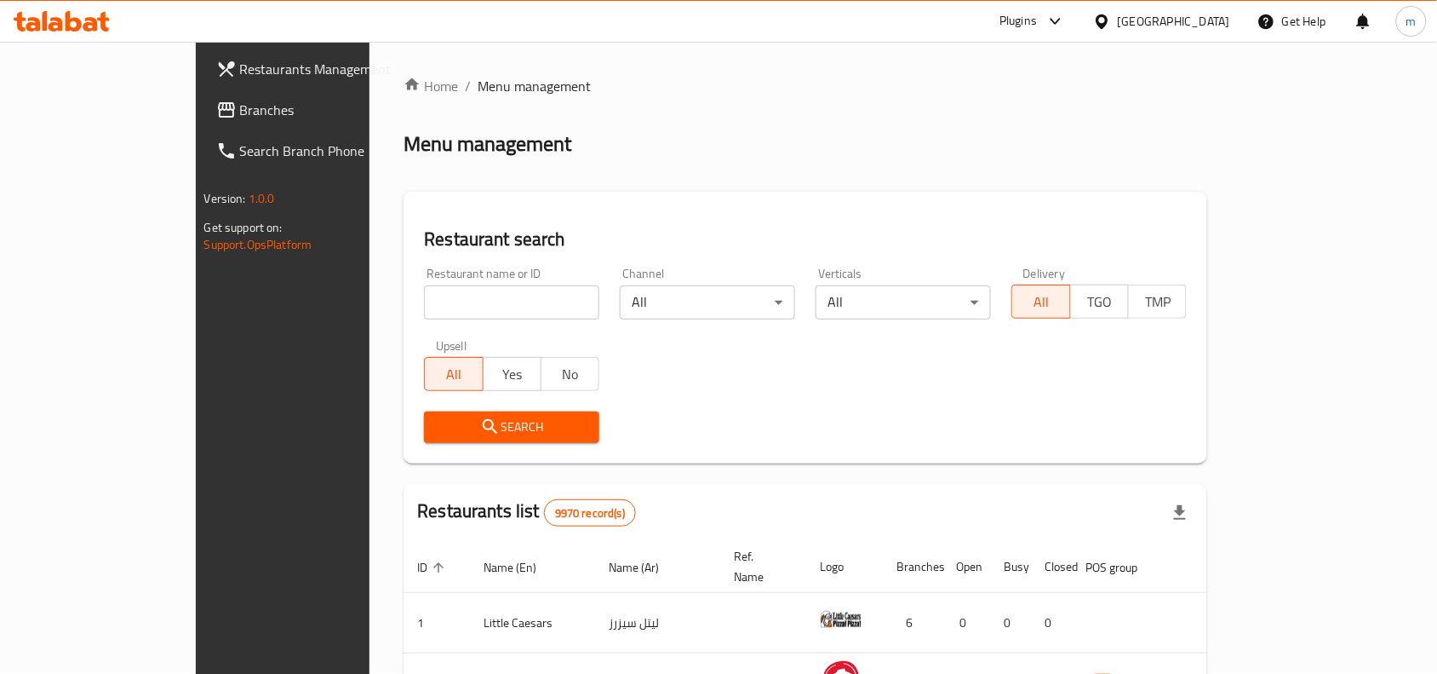
click at [240, 107] on span "Branches" at bounding box center [331, 110] width 182 height 20
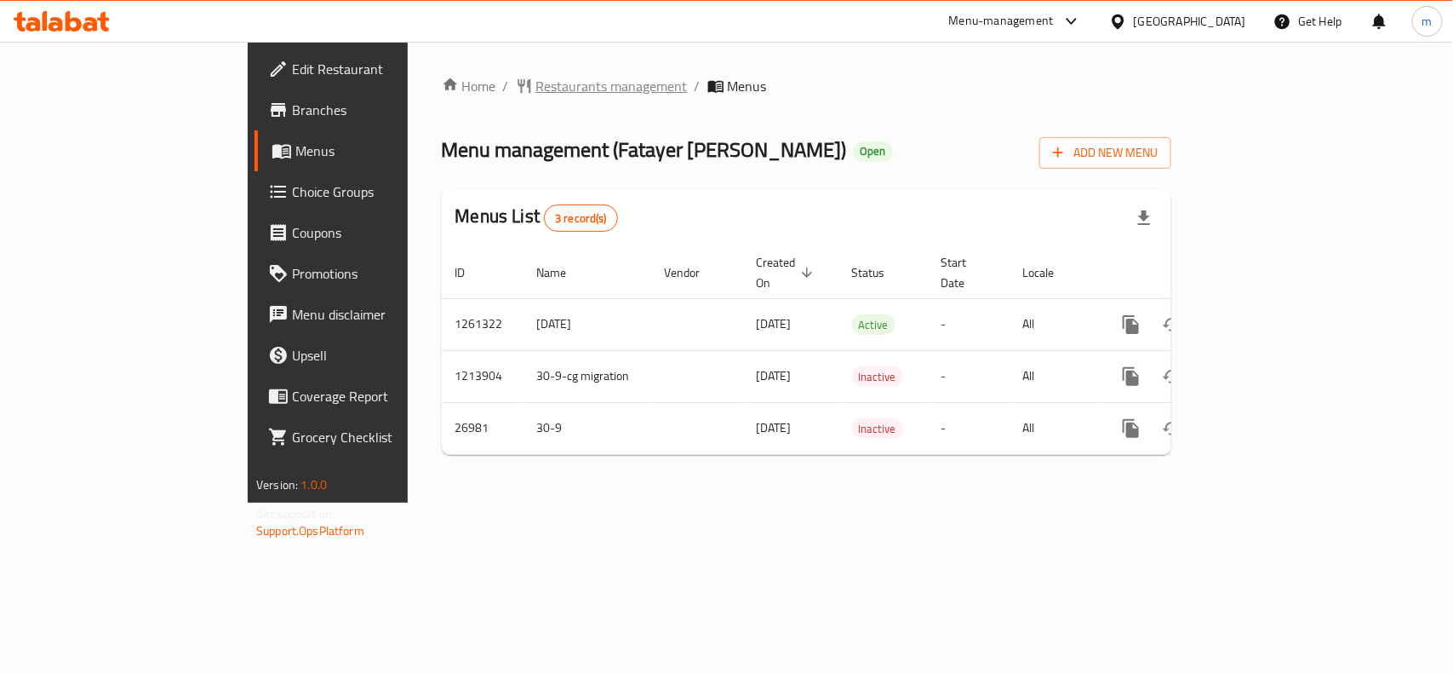
drag, startPoint x: 457, startPoint y: 100, endPoint x: 456, endPoint y: 77, distance: 22.2
click at [457, 100] on div "Home / Restaurants management / Menus Menu management ( [PERSON_NAME] ) Open Ad…" at bounding box center [807, 272] width 730 height 393
click at [452, 71] on div "Home / Restaurants management / Menus Menu management ( [PERSON_NAME] ) Open Ad…" at bounding box center [807, 272] width 798 height 461
click at [536, 83] on span "Restaurants management" at bounding box center [612, 86] width 152 height 20
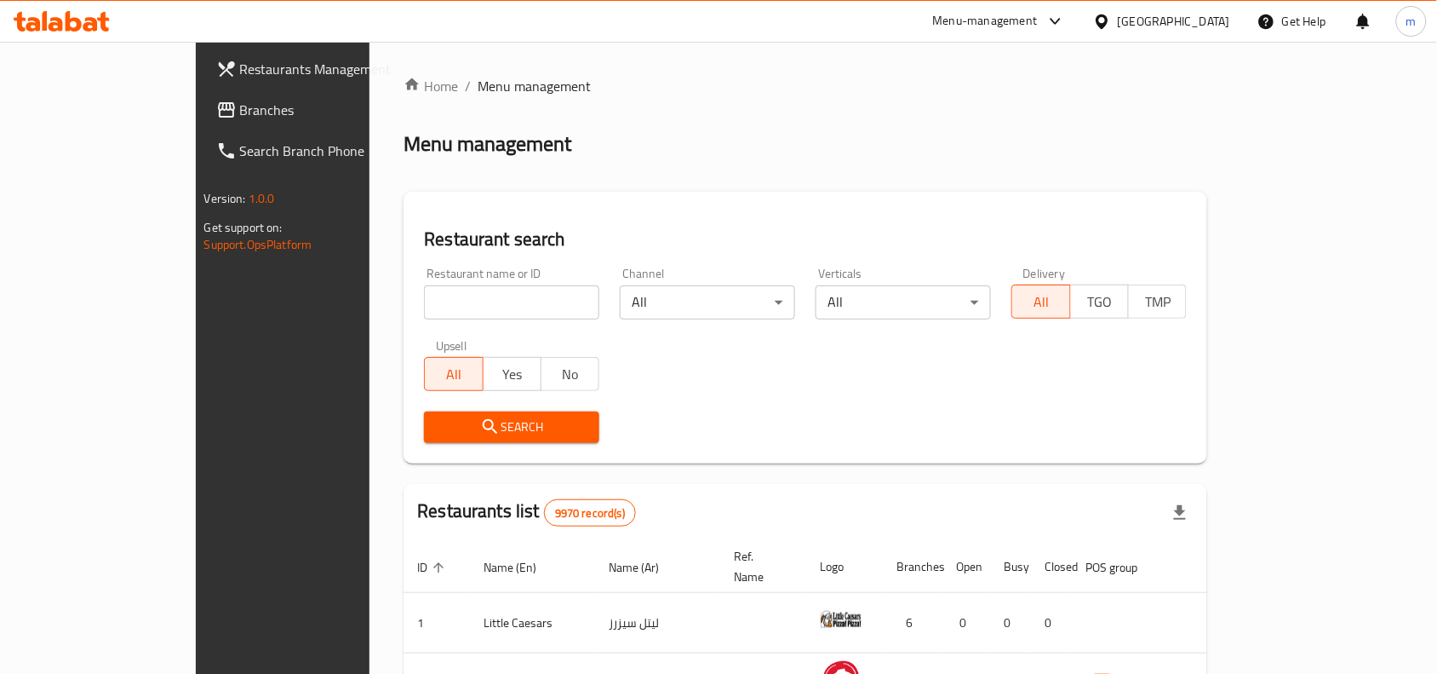
click at [203, 128] on link "Branches" at bounding box center [319, 109] width 233 height 41
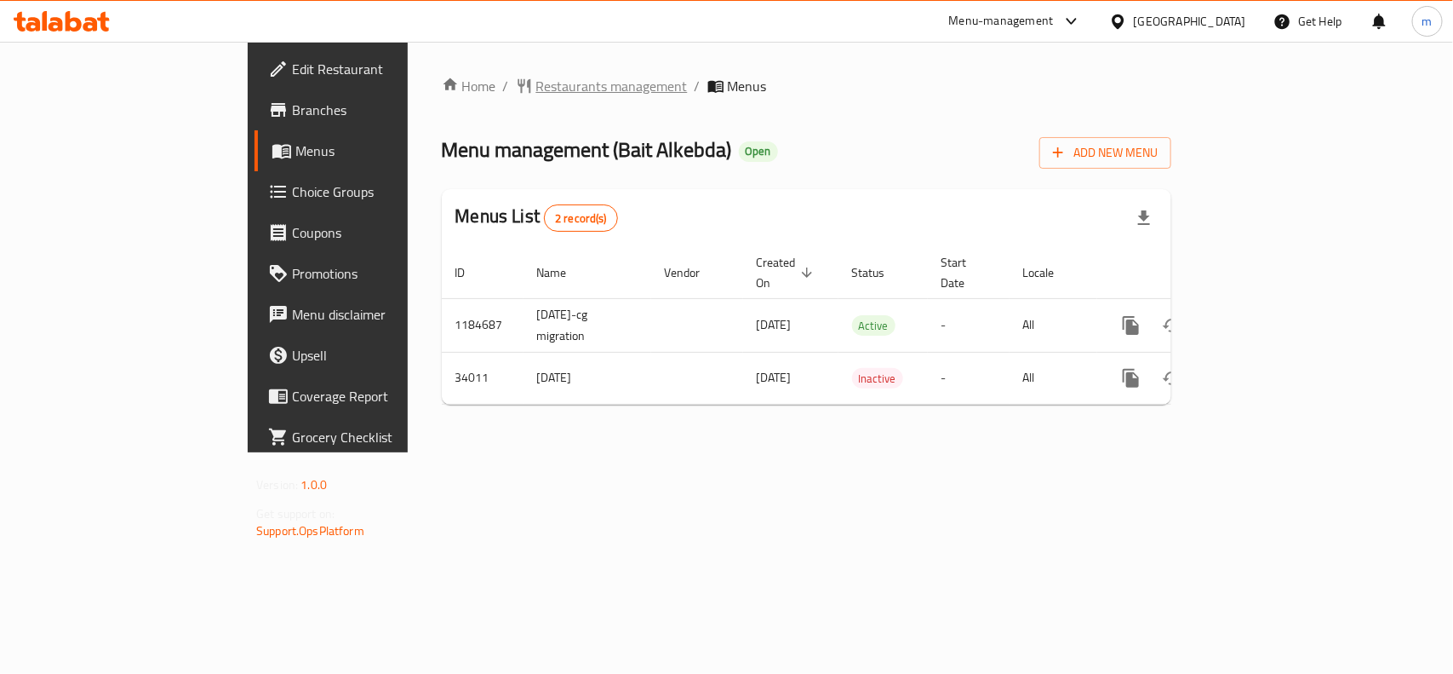
click at [536, 89] on span "Restaurants management" at bounding box center [612, 86] width 152 height 20
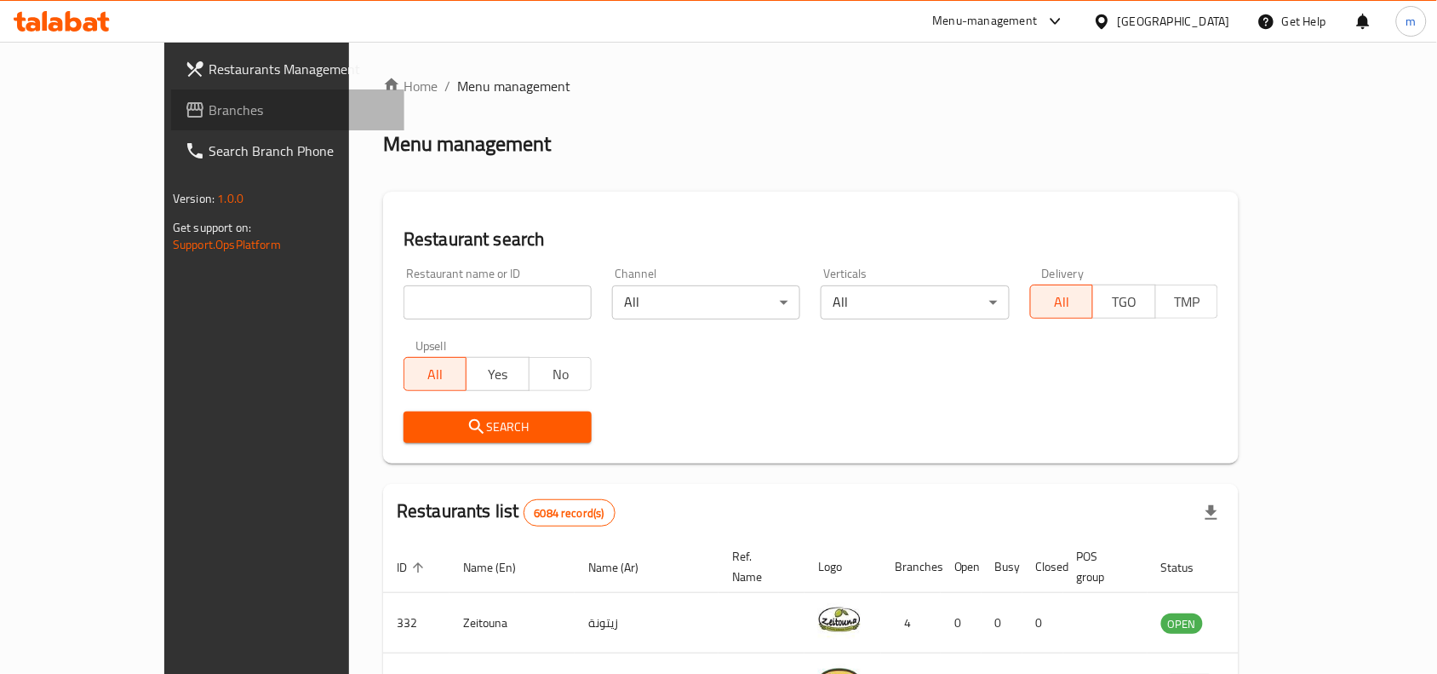
click at [209, 105] on span "Branches" at bounding box center [300, 110] width 182 height 20
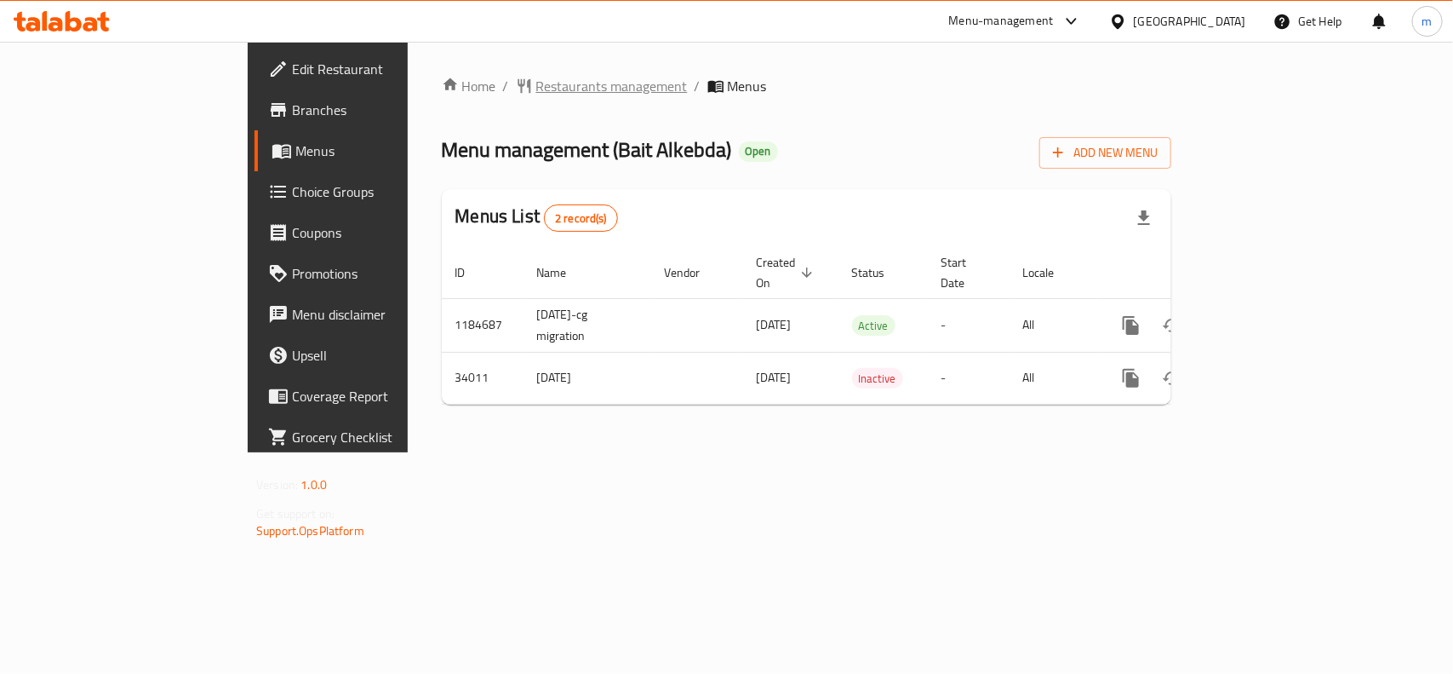
click at [536, 88] on span "Restaurants management" at bounding box center [612, 86] width 152 height 20
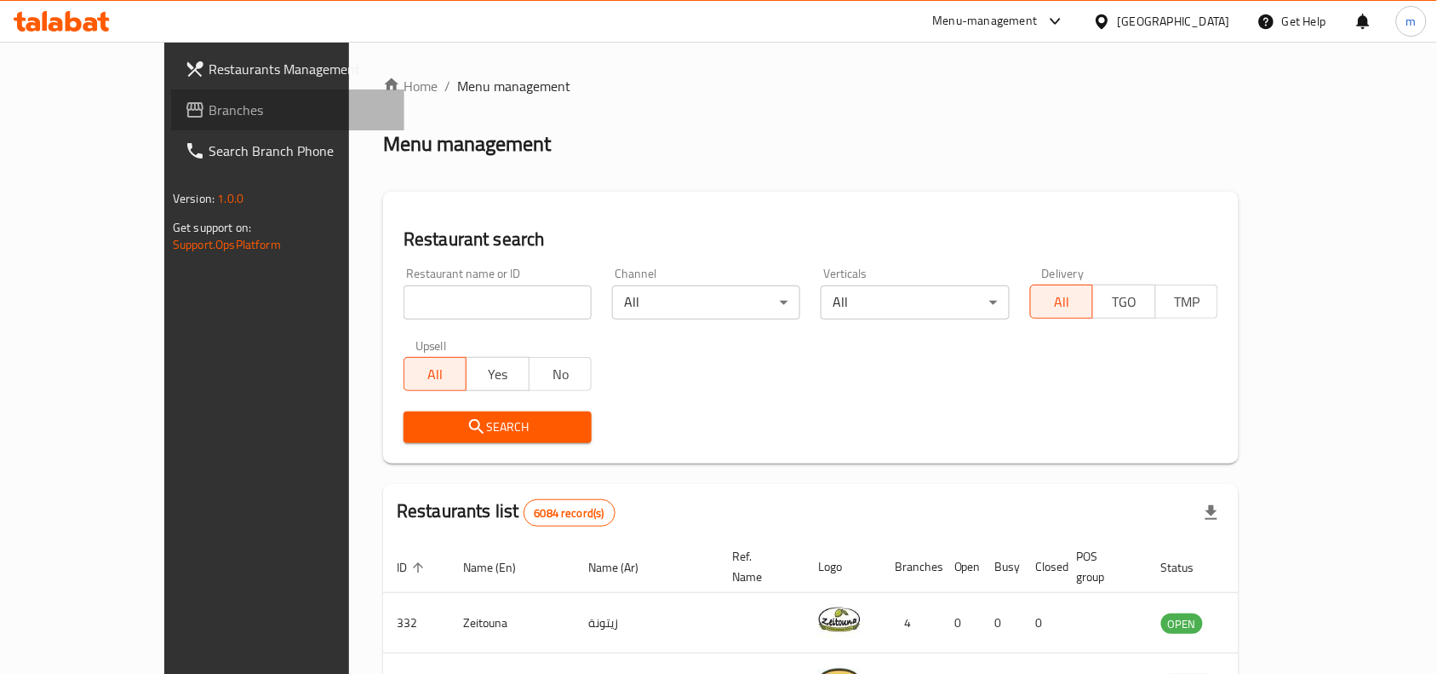
click at [209, 100] on span "Branches" at bounding box center [300, 110] width 182 height 20
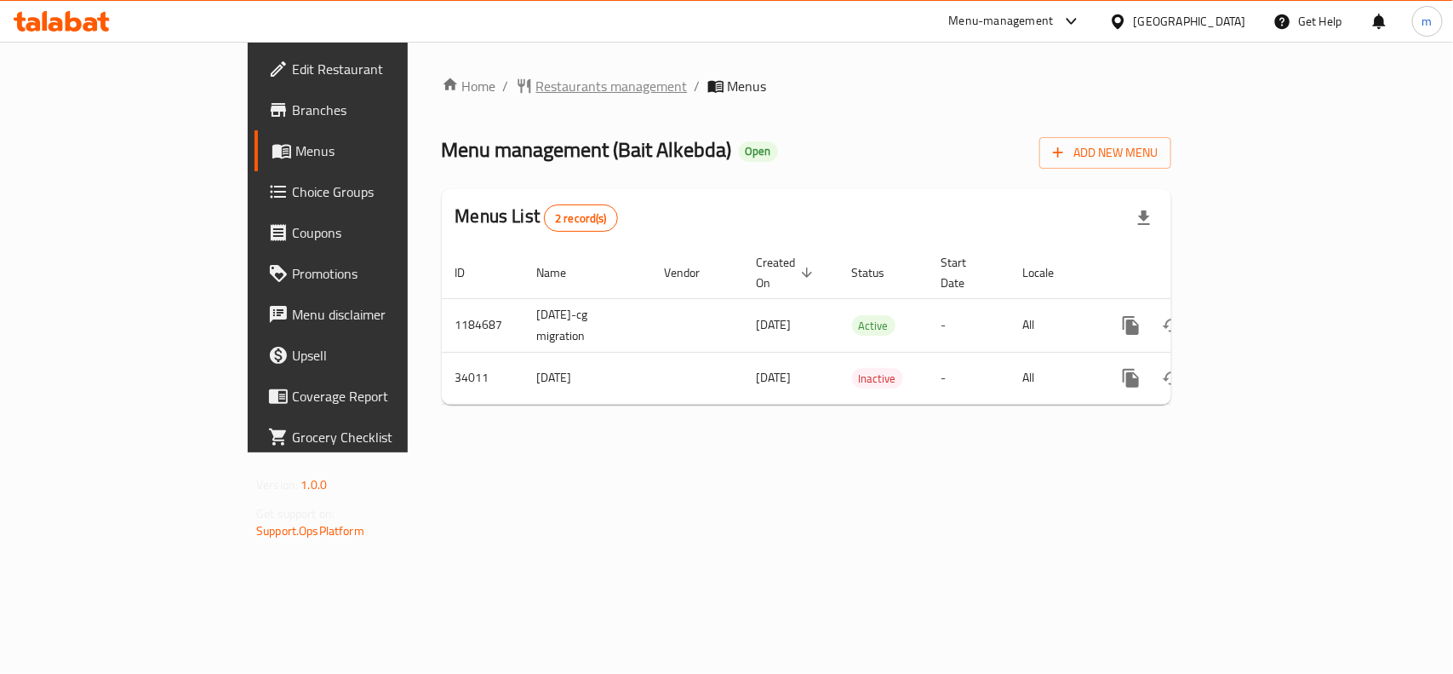
click at [536, 91] on span "Restaurants management" at bounding box center [612, 86] width 152 height 20
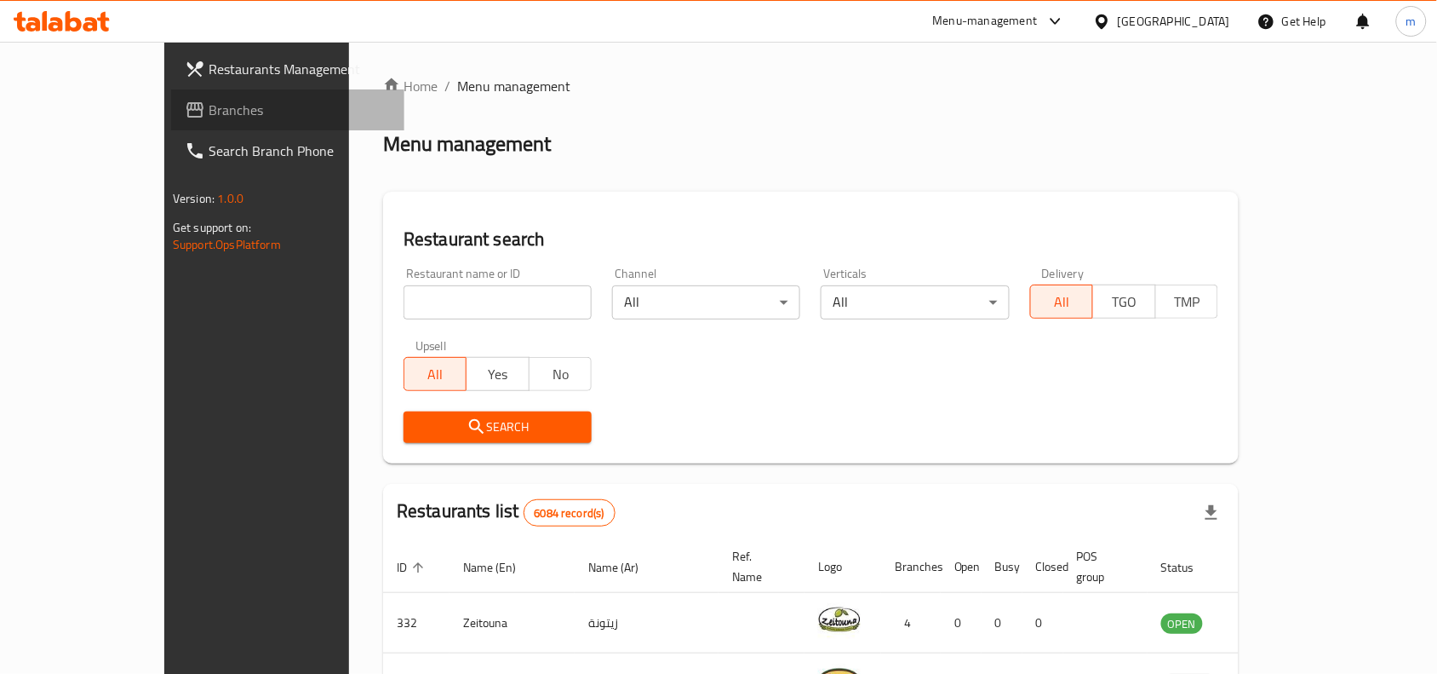
click at [209, 111] on span "Branches" at bounding box center [300, 110] width 182 height 20
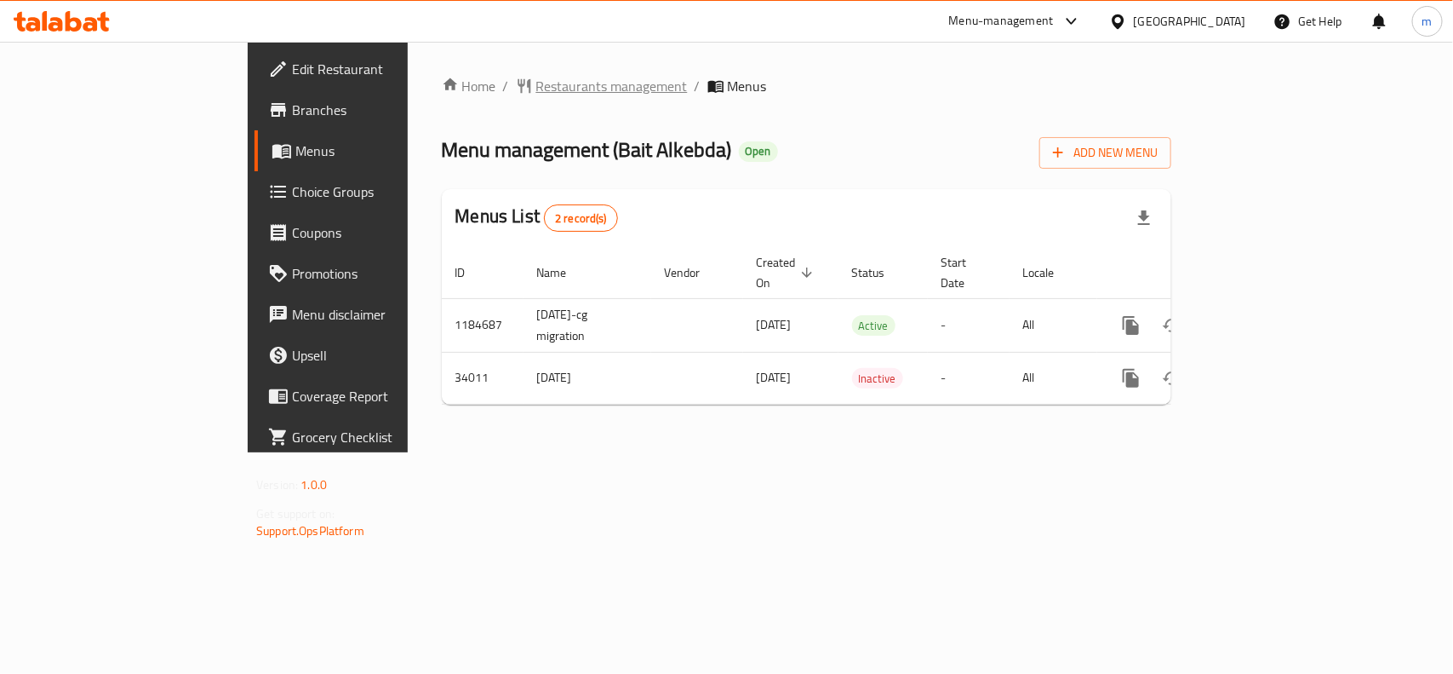
click at [536, 94] on span "Restaurants management" at bounding box center [612, 86] width 152 height 20
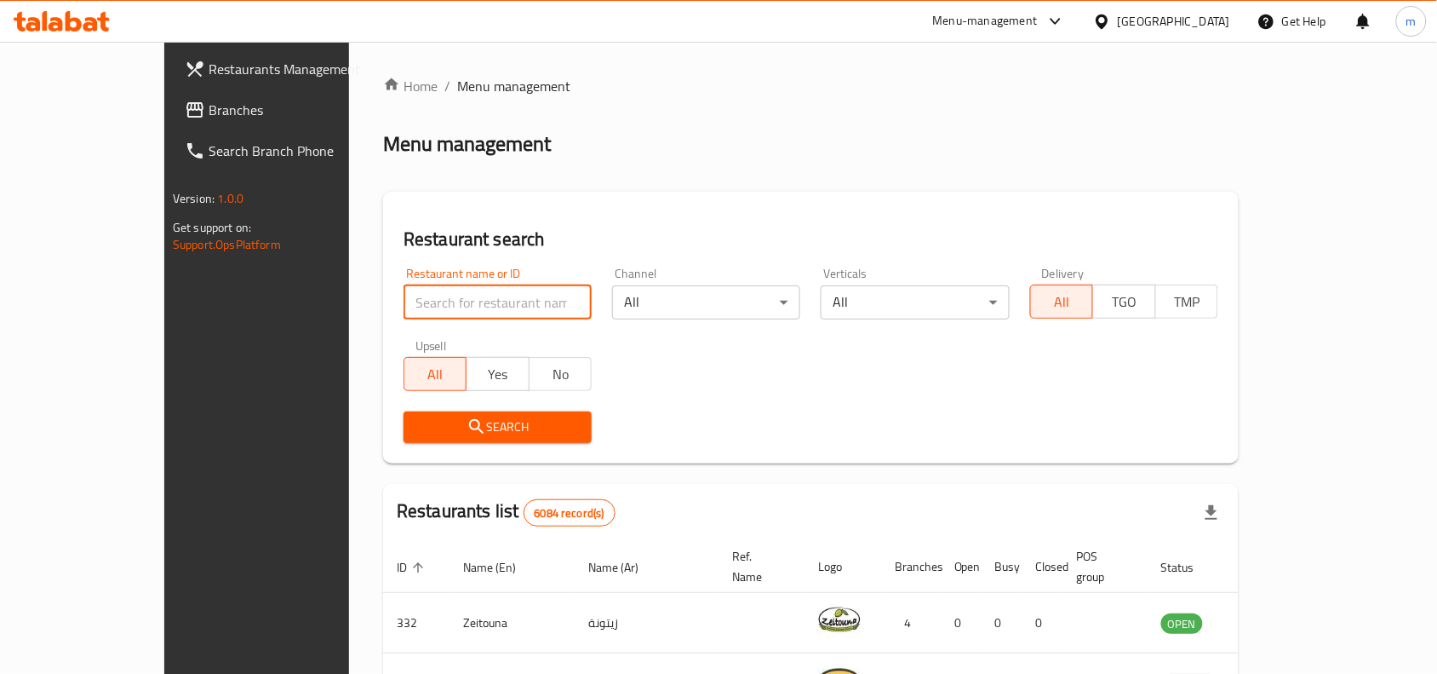
click at [404, 290] on input "search" at bounding box center [498, 302] width 188 height 34
paste input "17428"
type input "17428"
click button "Search" at bounding box center [498, 427] width 188 height 32
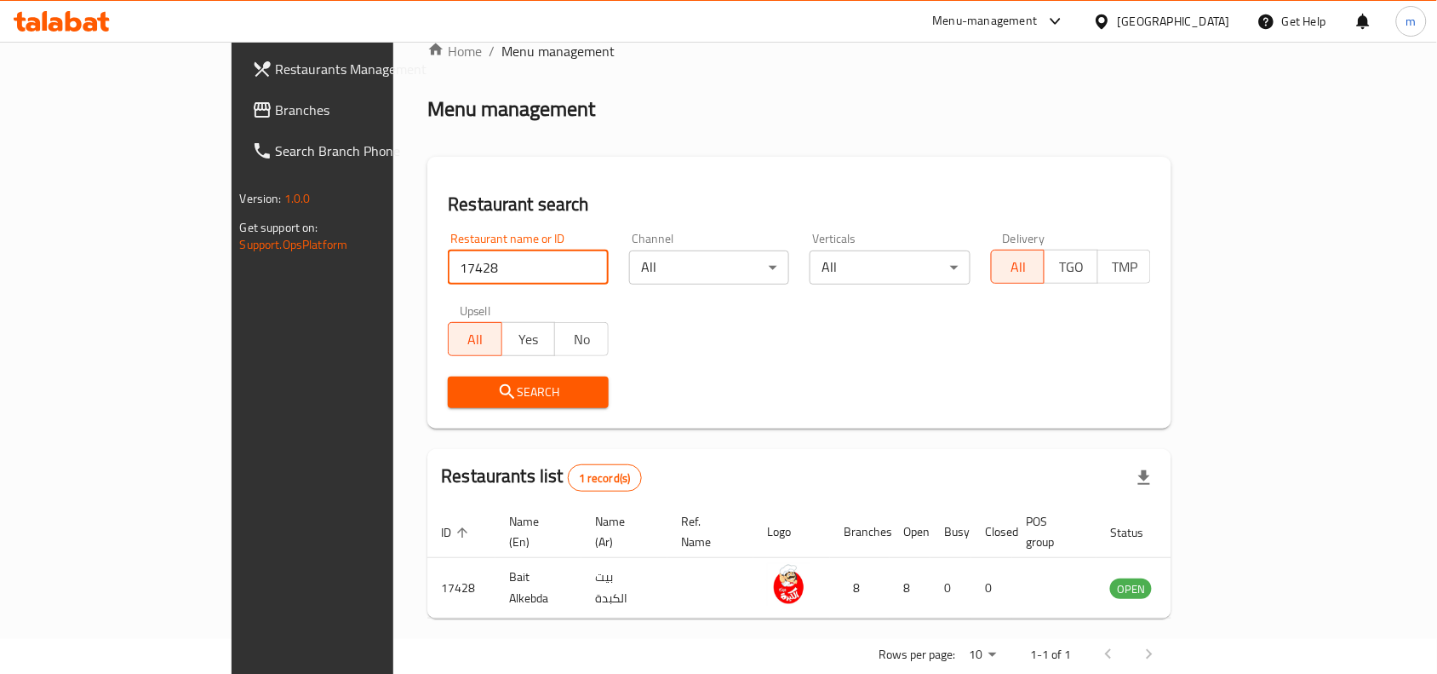
scroll to position [53, 0]
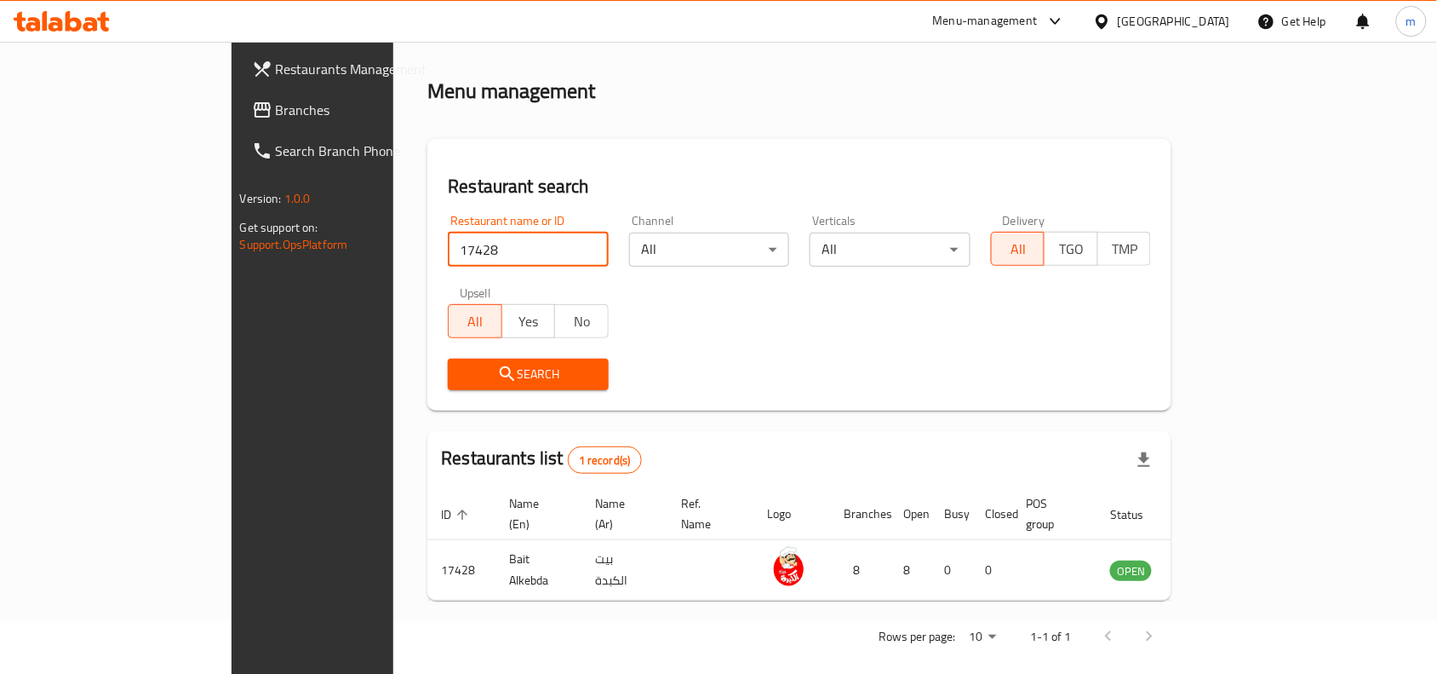
click at [276, 105] on span "Branches" at bounding box center [367, 110] width 182 height 20
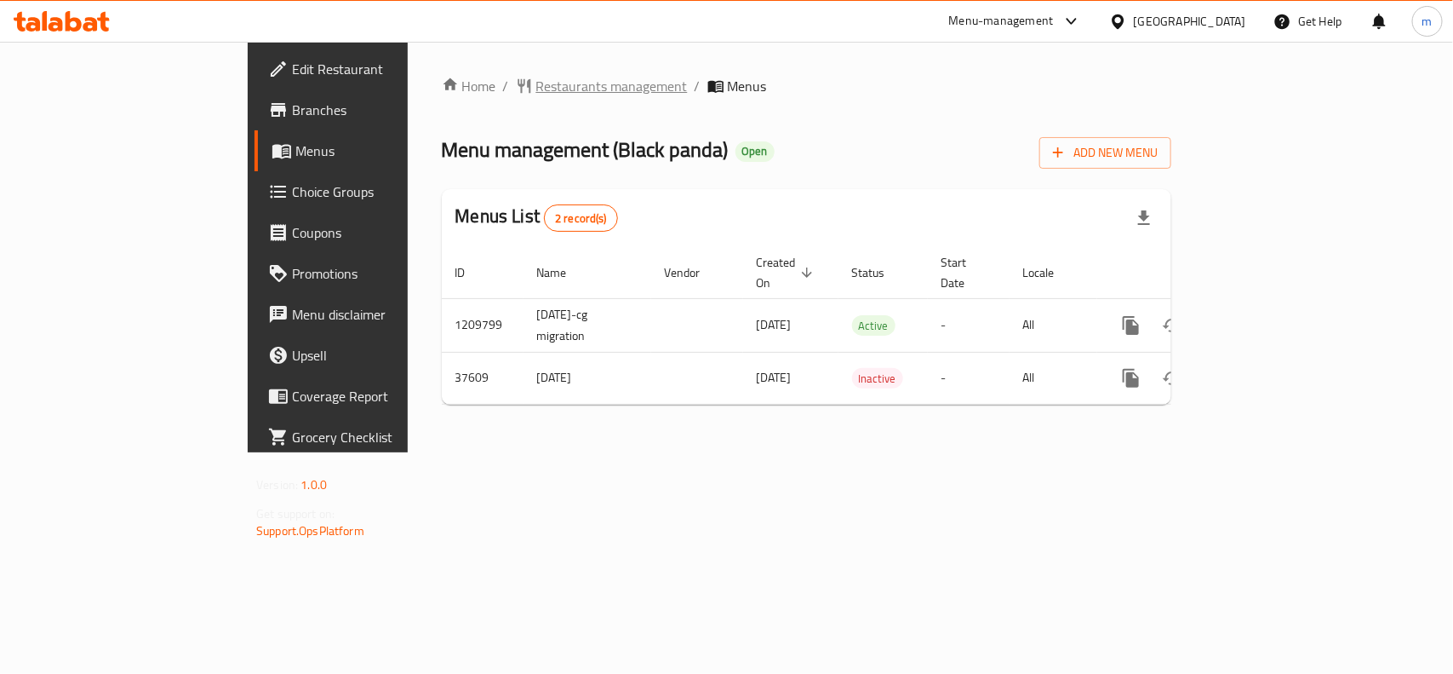
click at [536, 81] on span "Restaurants management" at bounding box center [612, 86] width 152 height 20
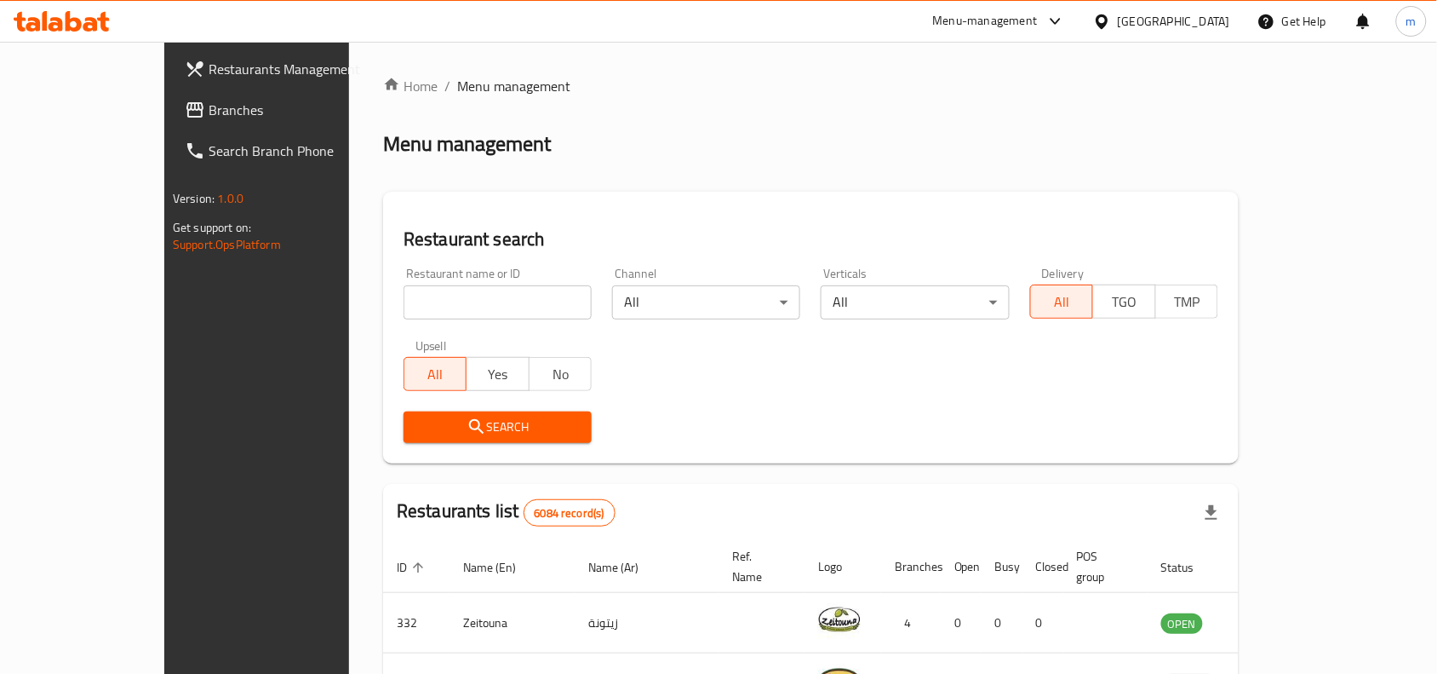
click at [209, 100] on span "Branches" at bounding box center [300, 110] width 182 height 20
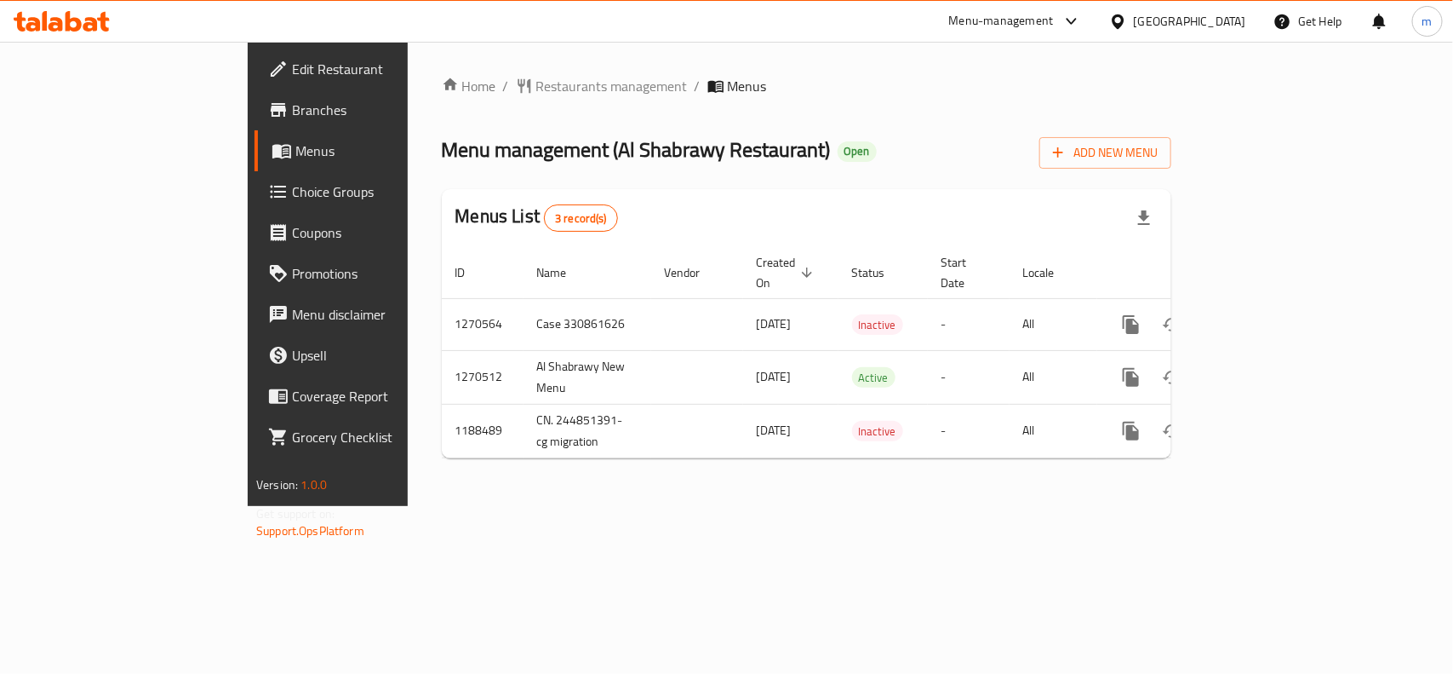
click at [255, 207] on link "Choice Groups" at bounding box center [373, 191] width 236 height 41
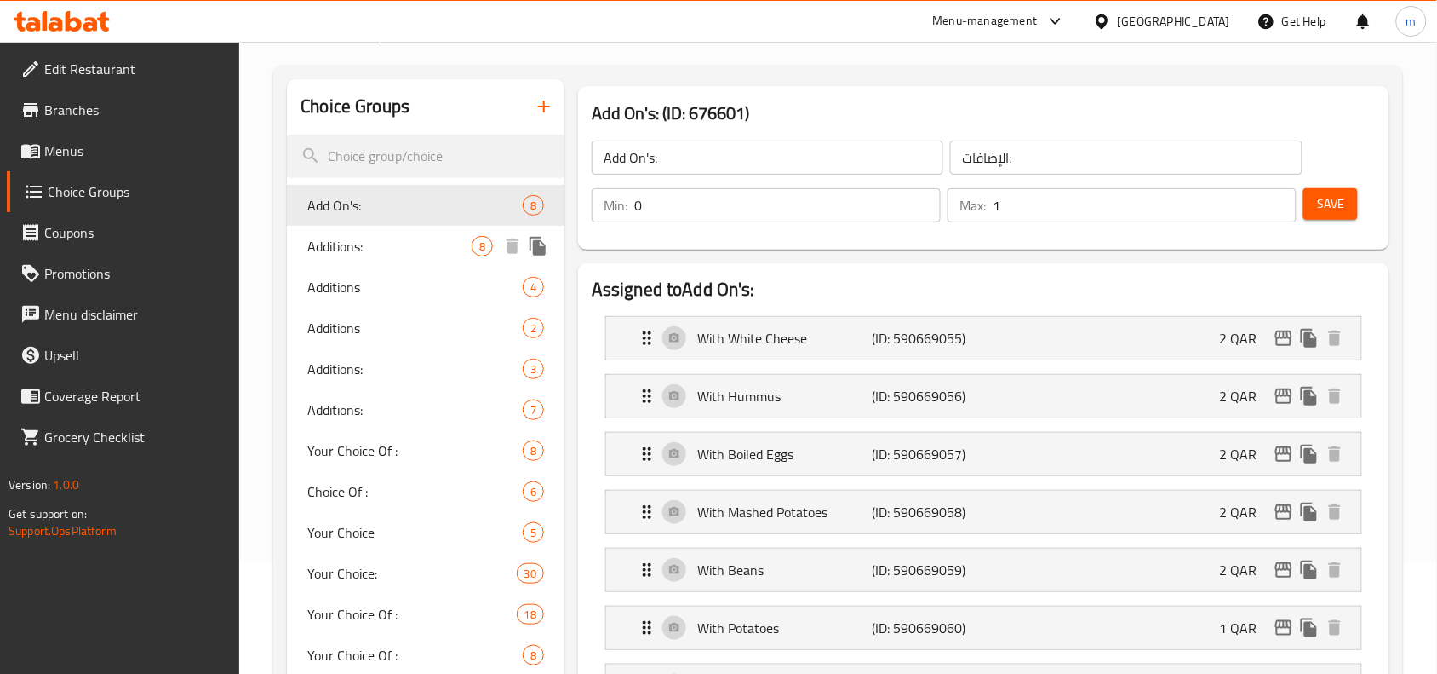
scroll to position [141, 0]
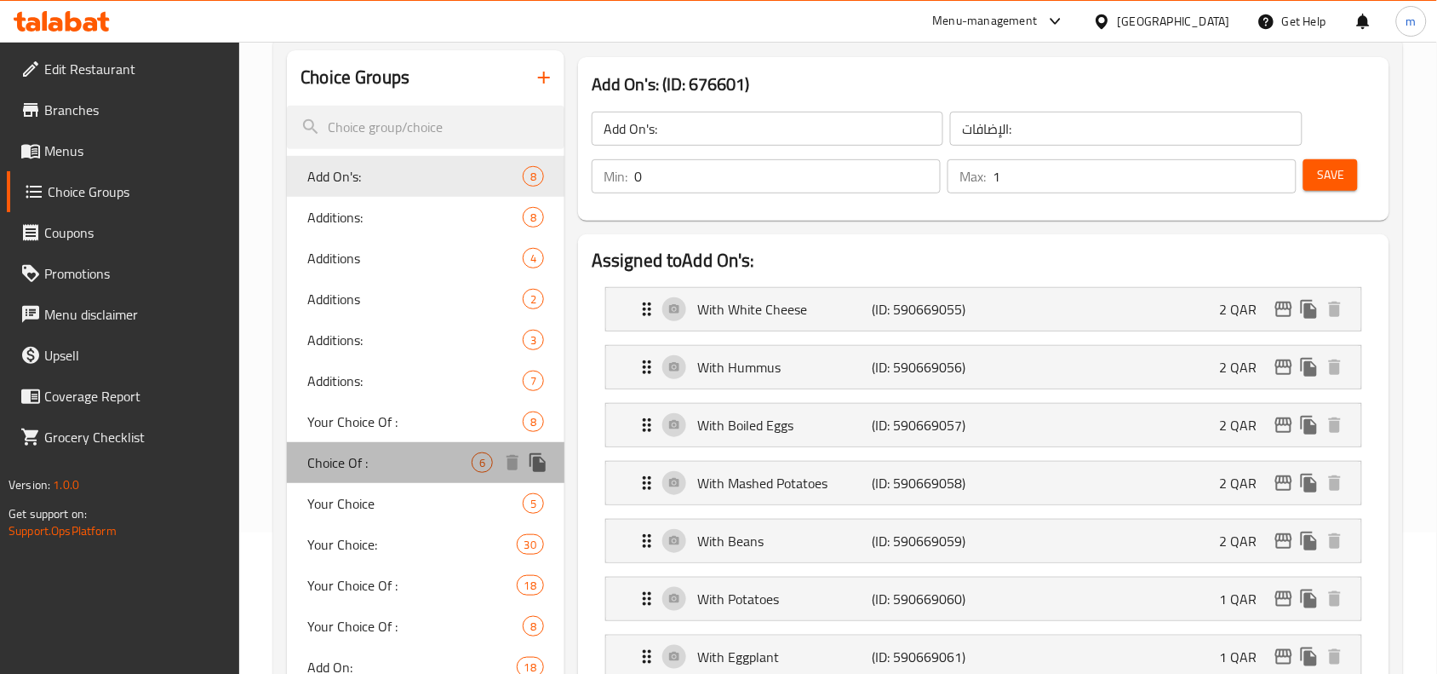
click at [342, 469] on span "Choice Of :" at bounding box center [389, 462] width 164 height 20
type input "Choice Of :"
type input "الاختيار من :"
type input "6"
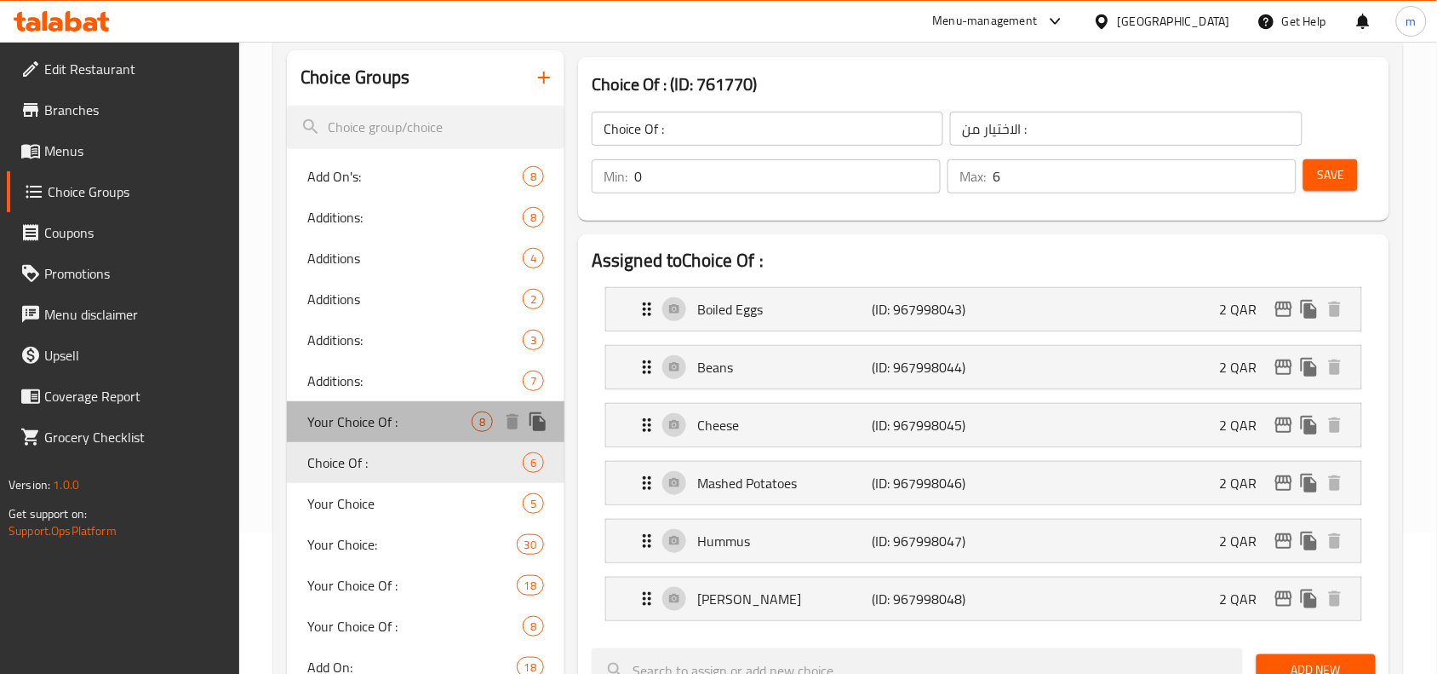
click at [359, 426] on span "Your Choice Of :" at bounding box center [389, 421] width 164 height 20
type input "Your Choice Of :"
type input "اختيارك من :"
type input "8"
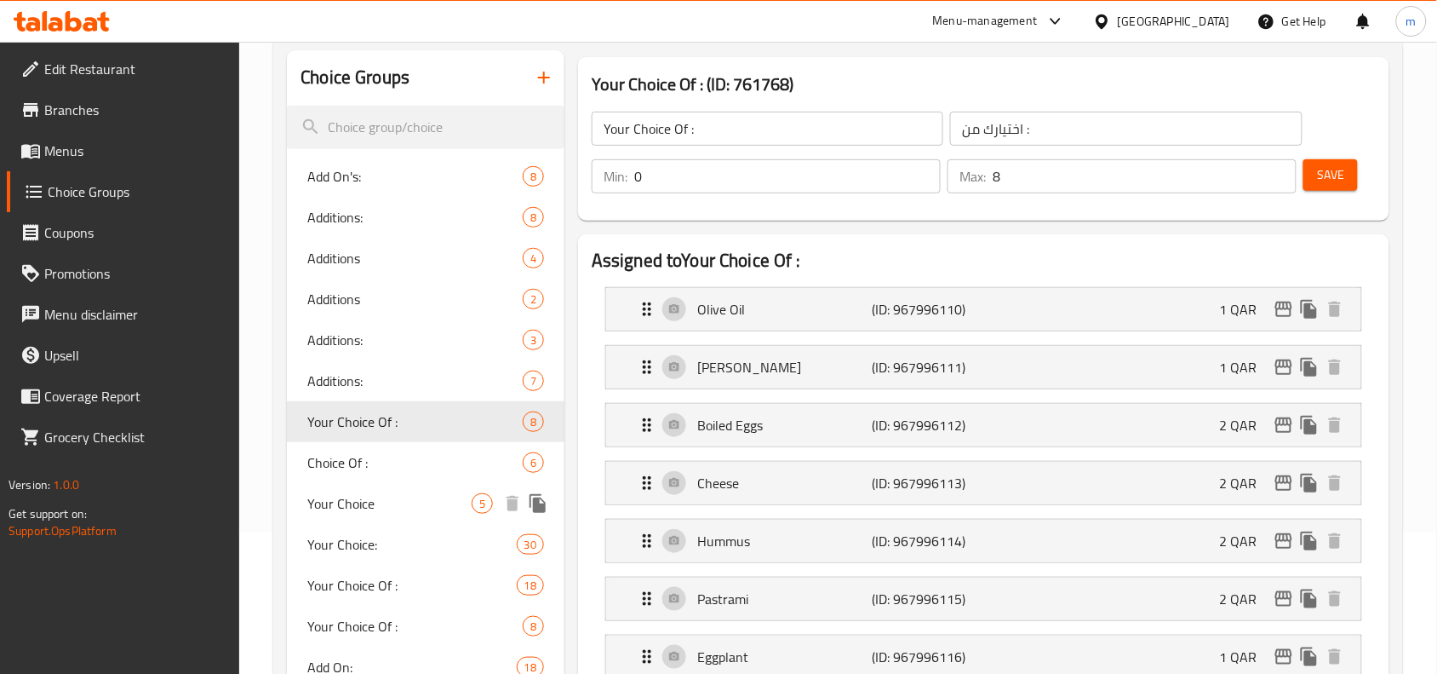
click at [345, 494] on span "Your Choice" at bounding box center [389, 503] width 164 height 20
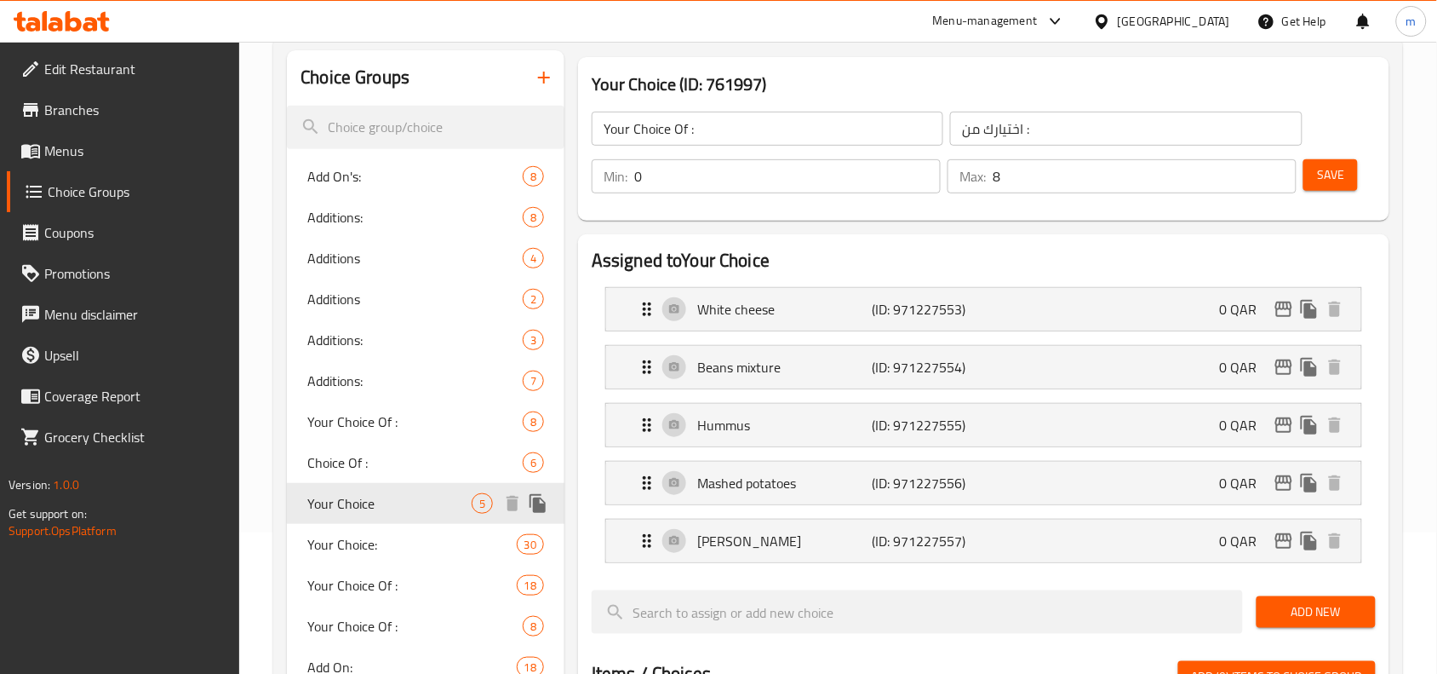
type input "Your Choice"
type input "من اختيارك"
type input "1"
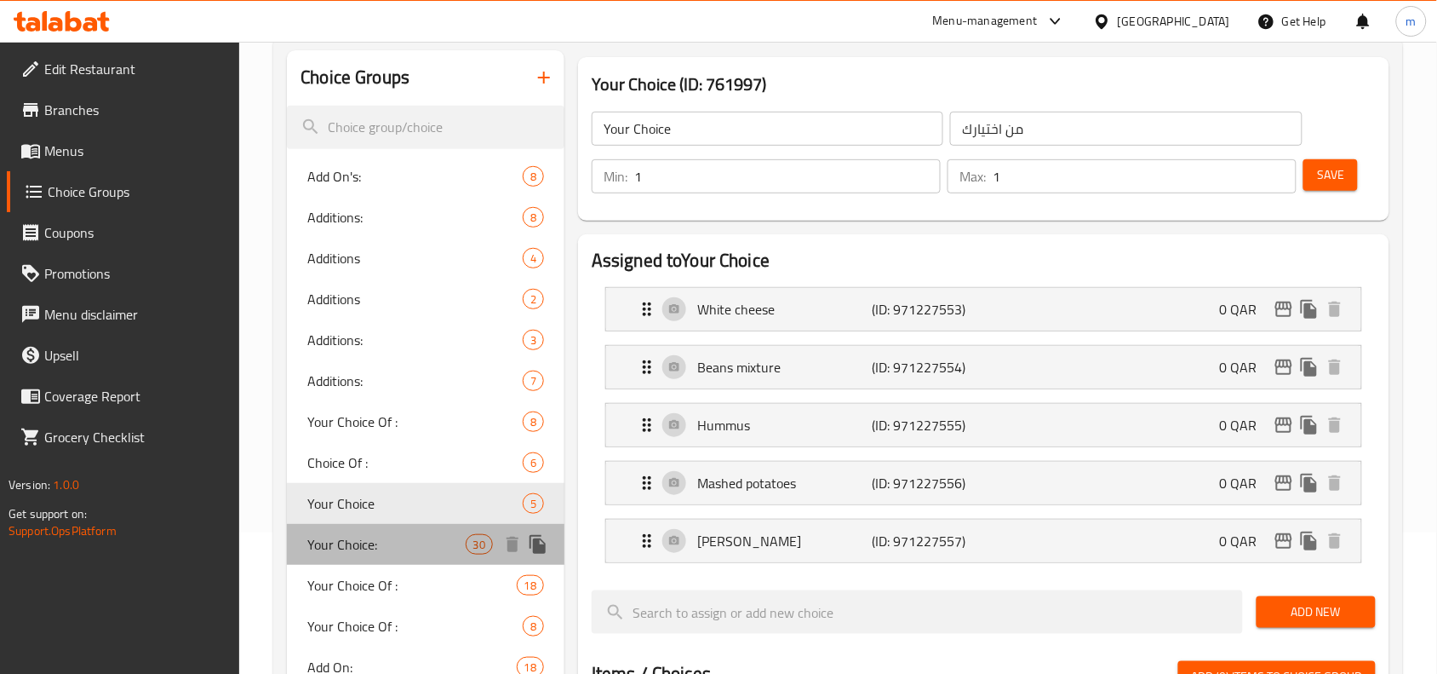
click at [372, 536] on span "Your Choice:" at bounding box center [386, 544] width 158 height 20
type input "Your Choice:"
type input "اختيارك:"
type input "5"
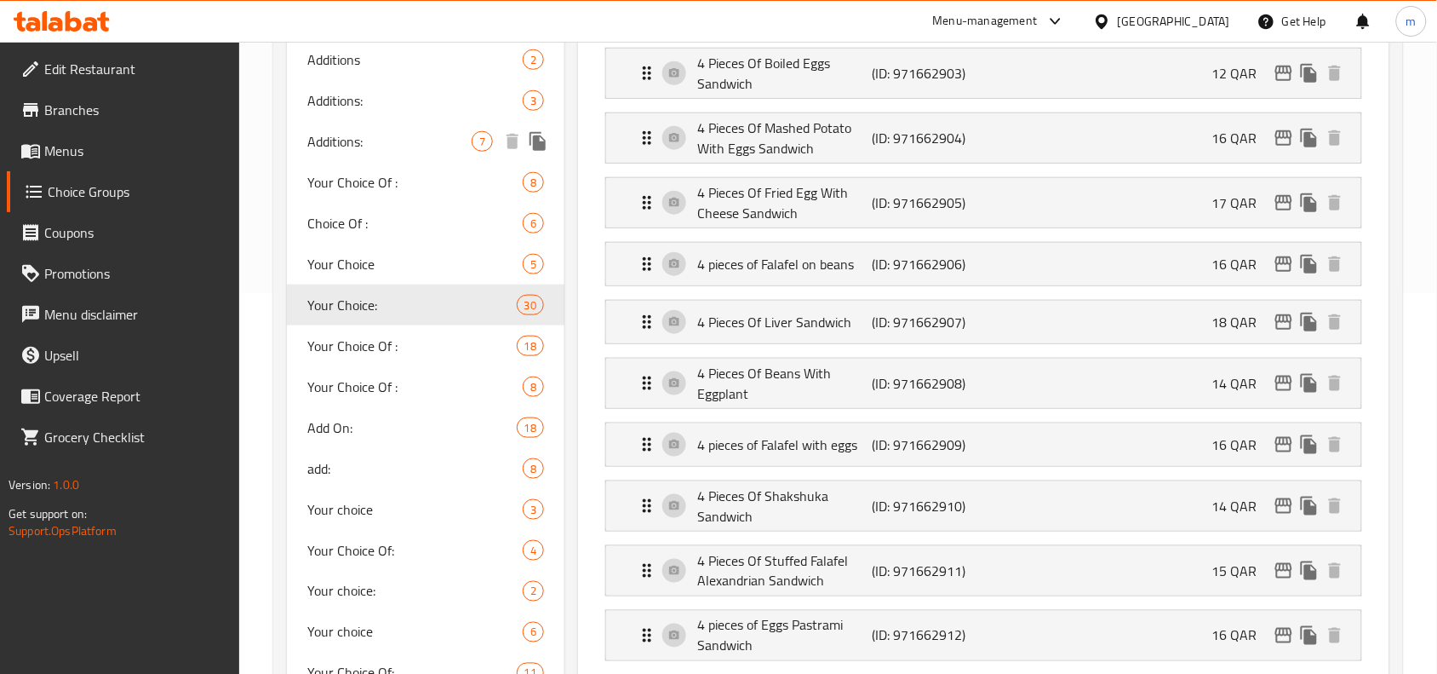
scroll to position [426, 0]
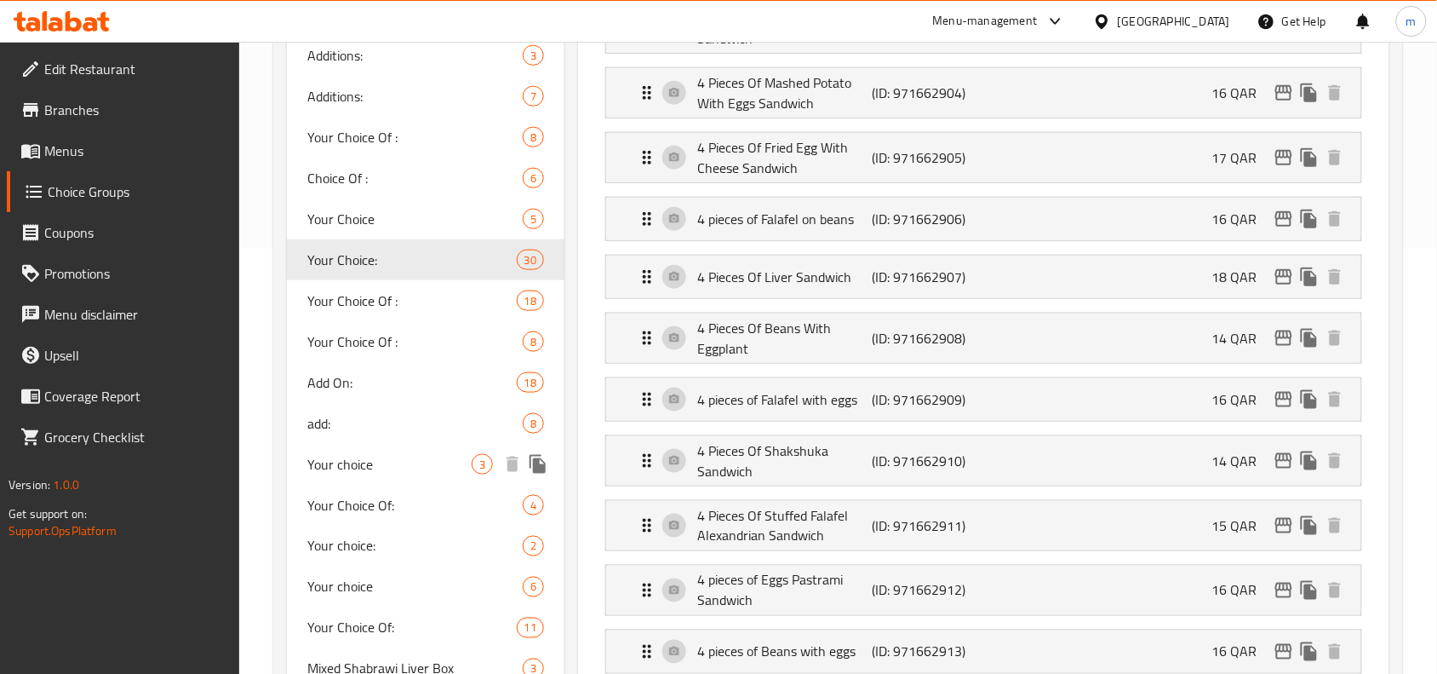
click at [362, 456] on span "Your choice" at bounding box center [389, 464] width 164 height 20
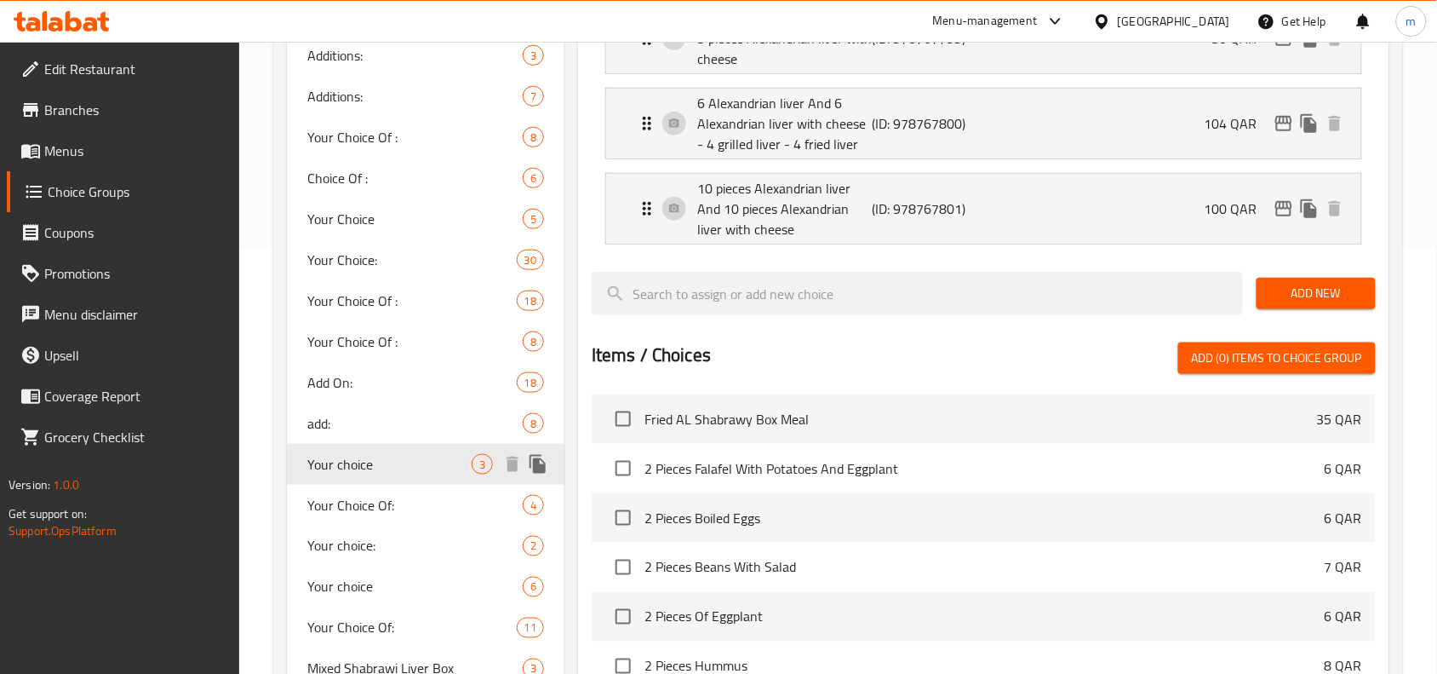
type input "Your choice"
type input "اختيارك"
type input "1"
type input "3"
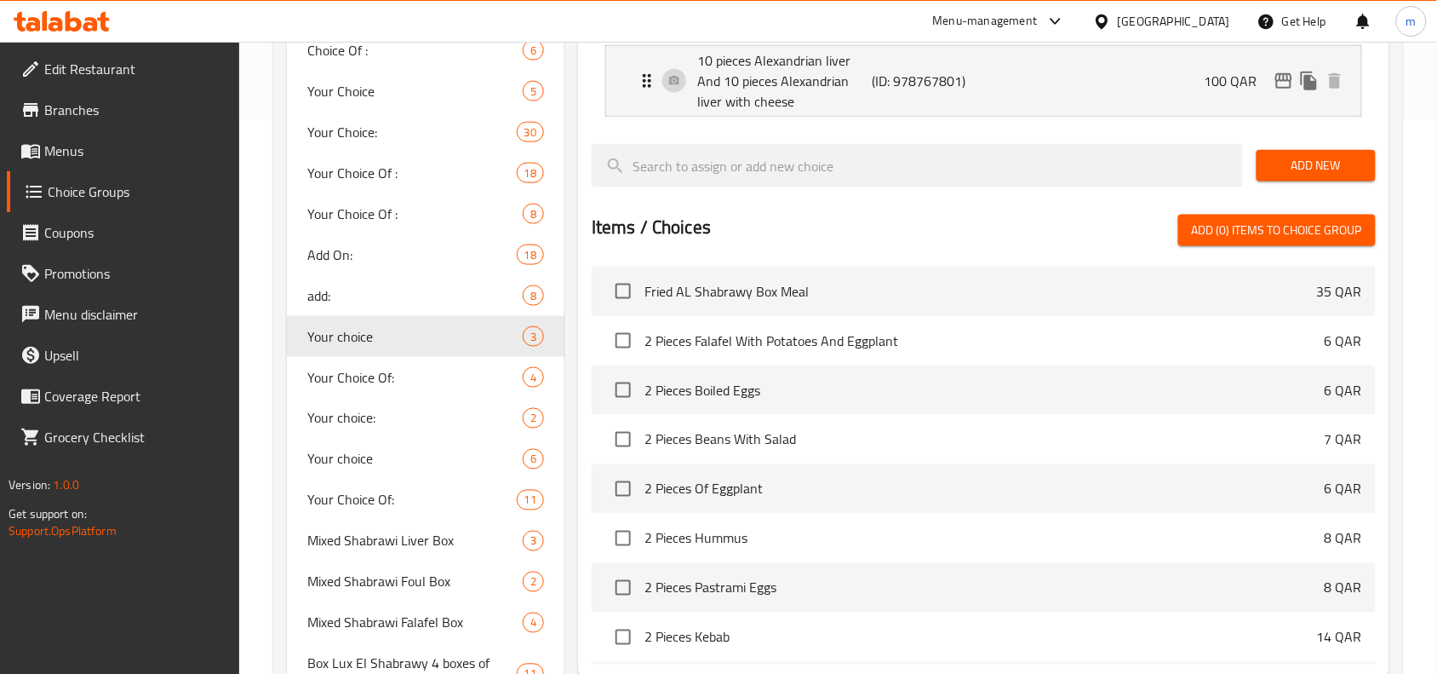
scroll to position [567, 0]
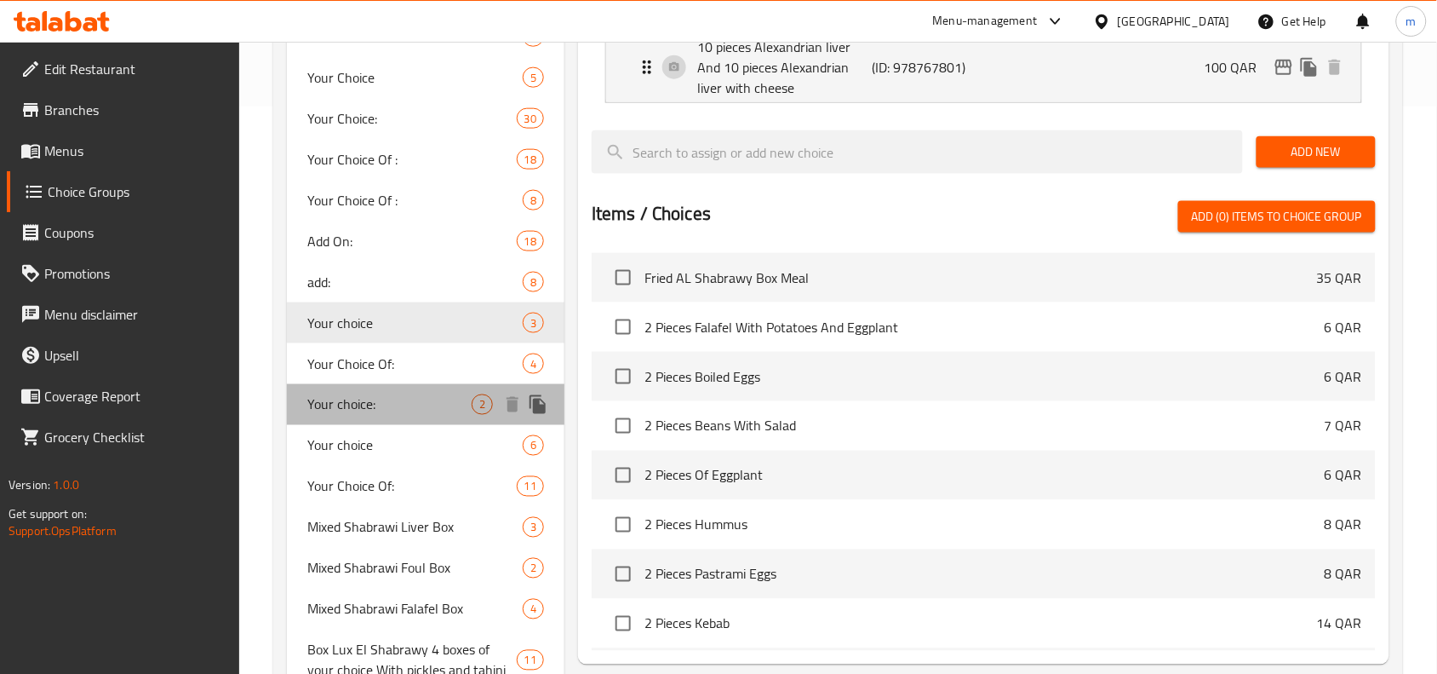
click at [359, 402] on span "Your choice:" at bounding box center [389, 404] width 164 height 20
type input "Your choice:"
type input "اختيارك:"
type input "1"
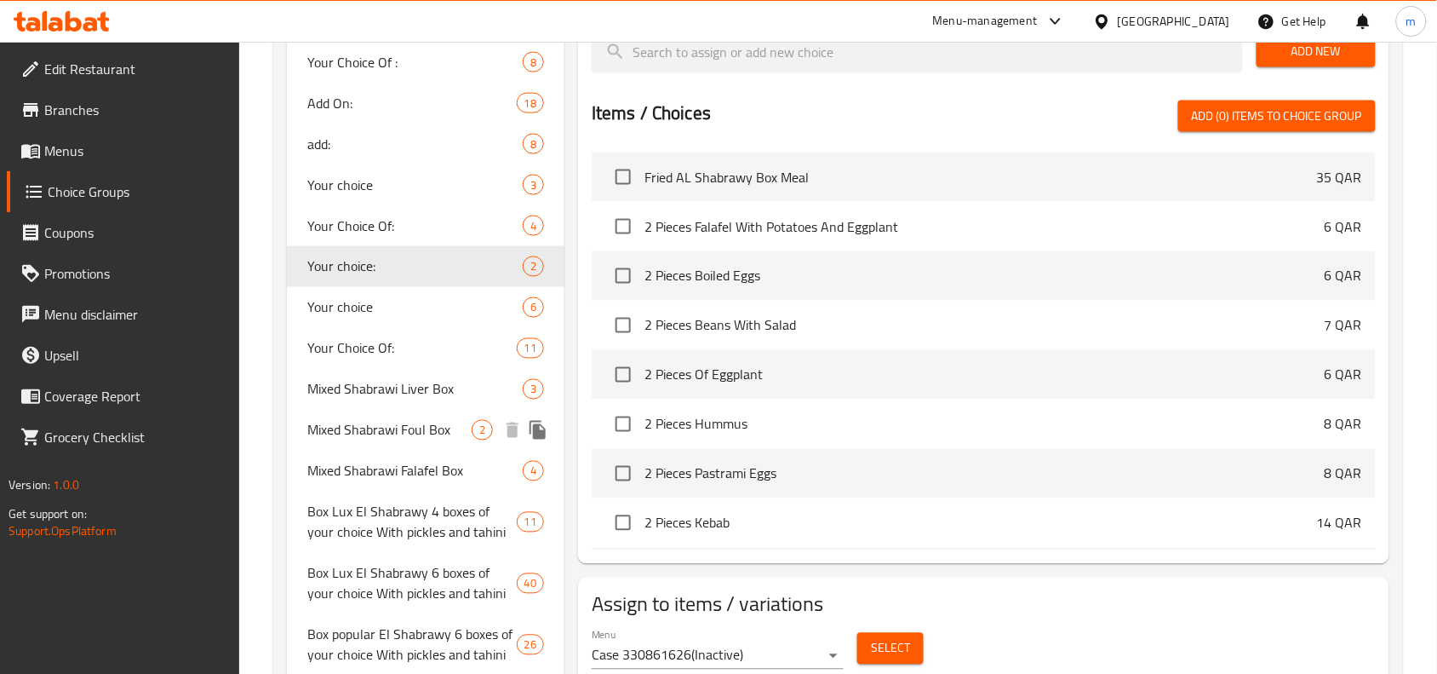
scroll to position [709, 0]
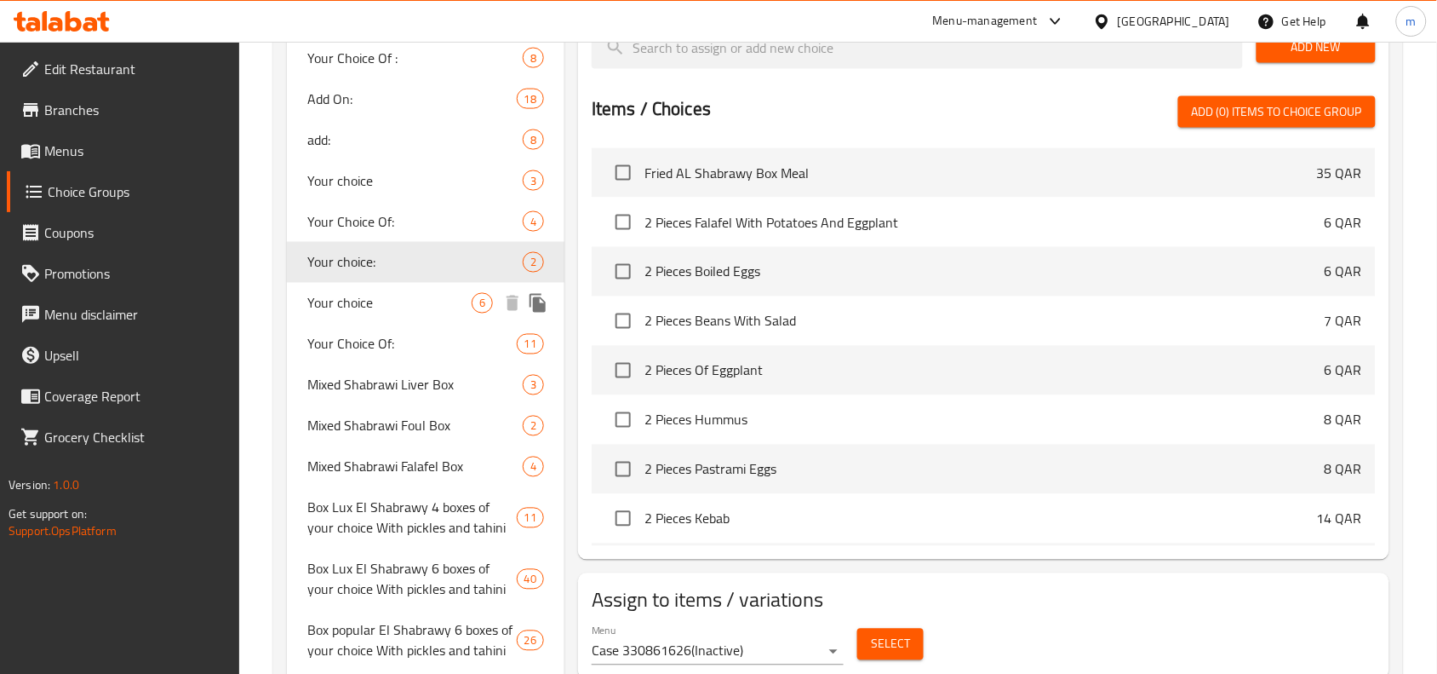
click at [369, 301] on span "Your choice" at bounding box center [389, 303] width 164 height 20
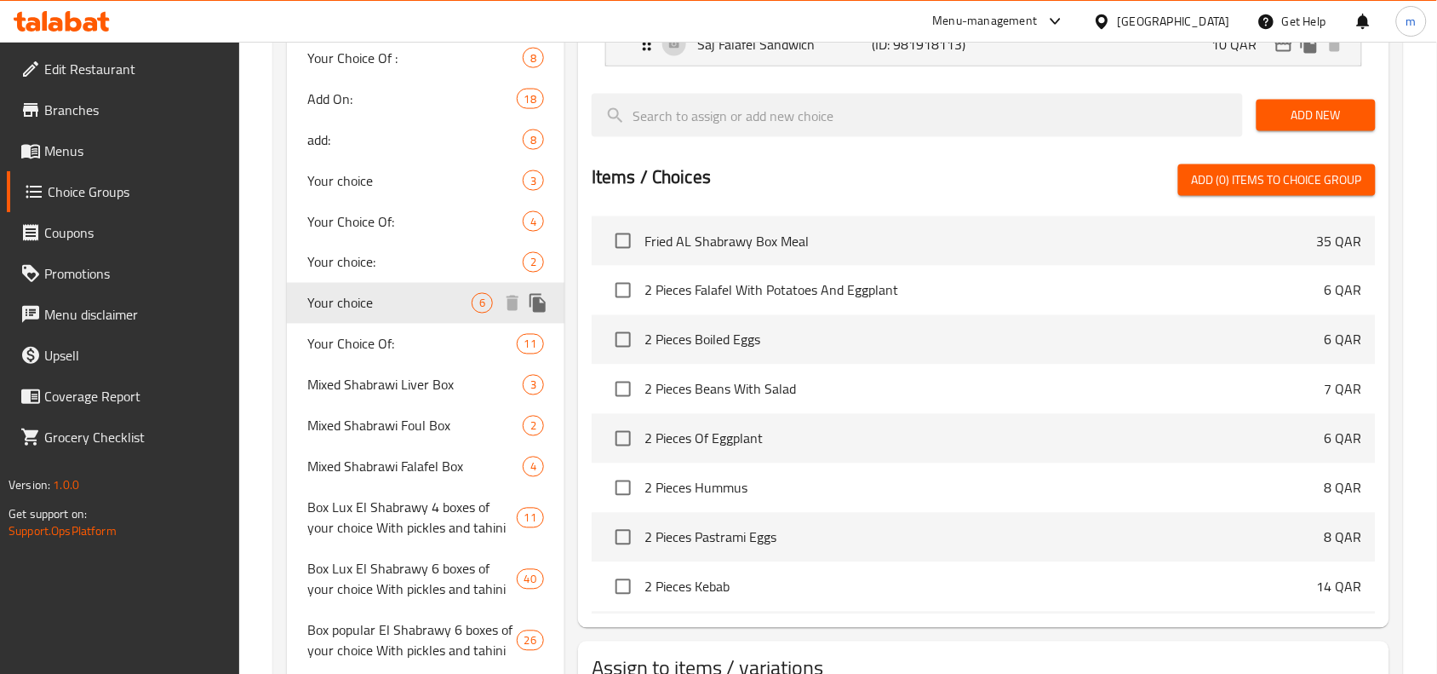
type input "Your choice"
type input "اختيارك"
type input "0"
type input "6"
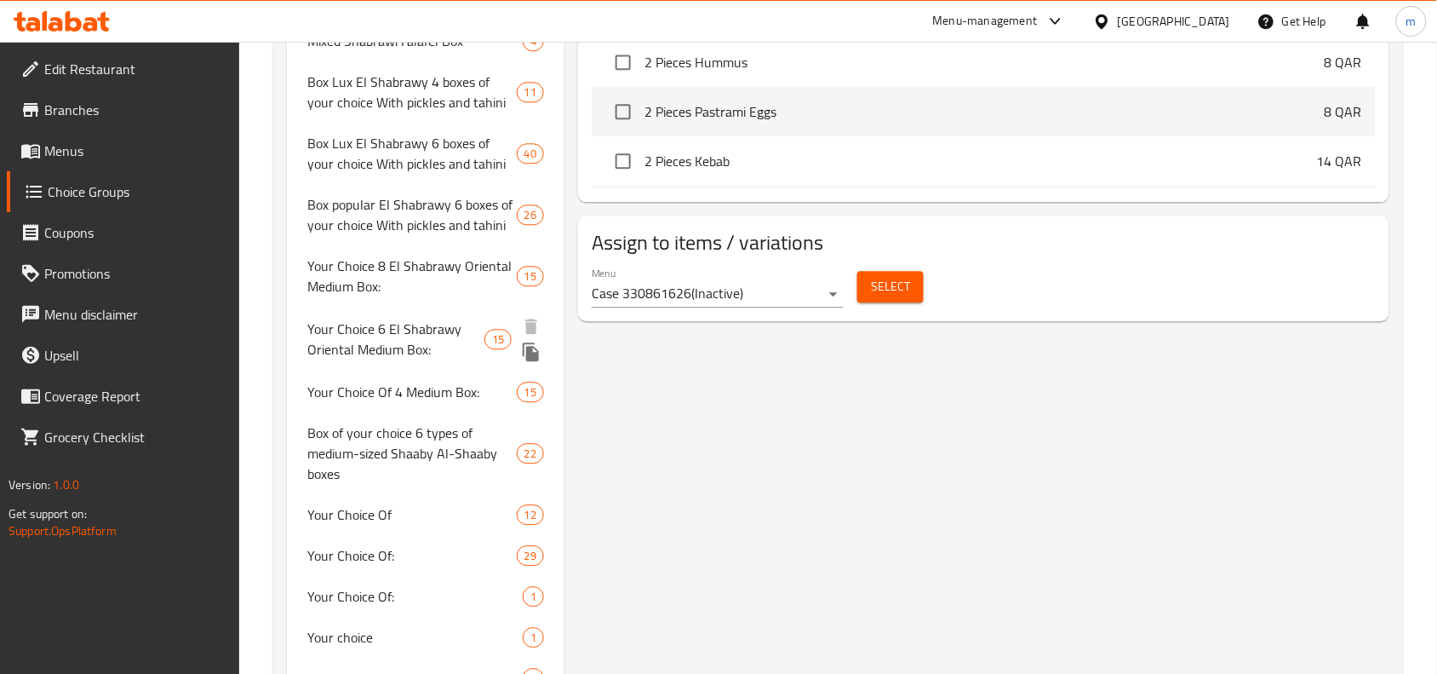
scroll to position [1277, 0]
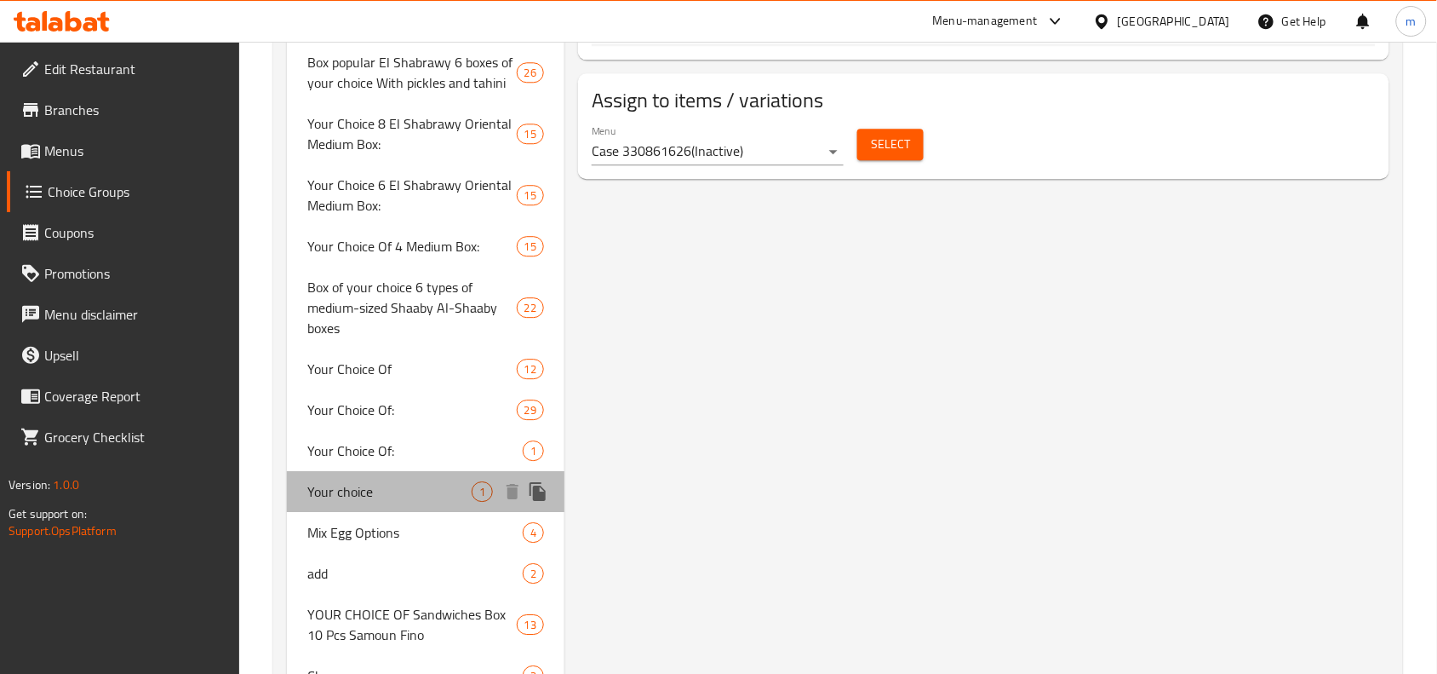
click at [377, 487] on span "Your choice" at bounding box center [389, 491] width 164 height 20
type input "1"
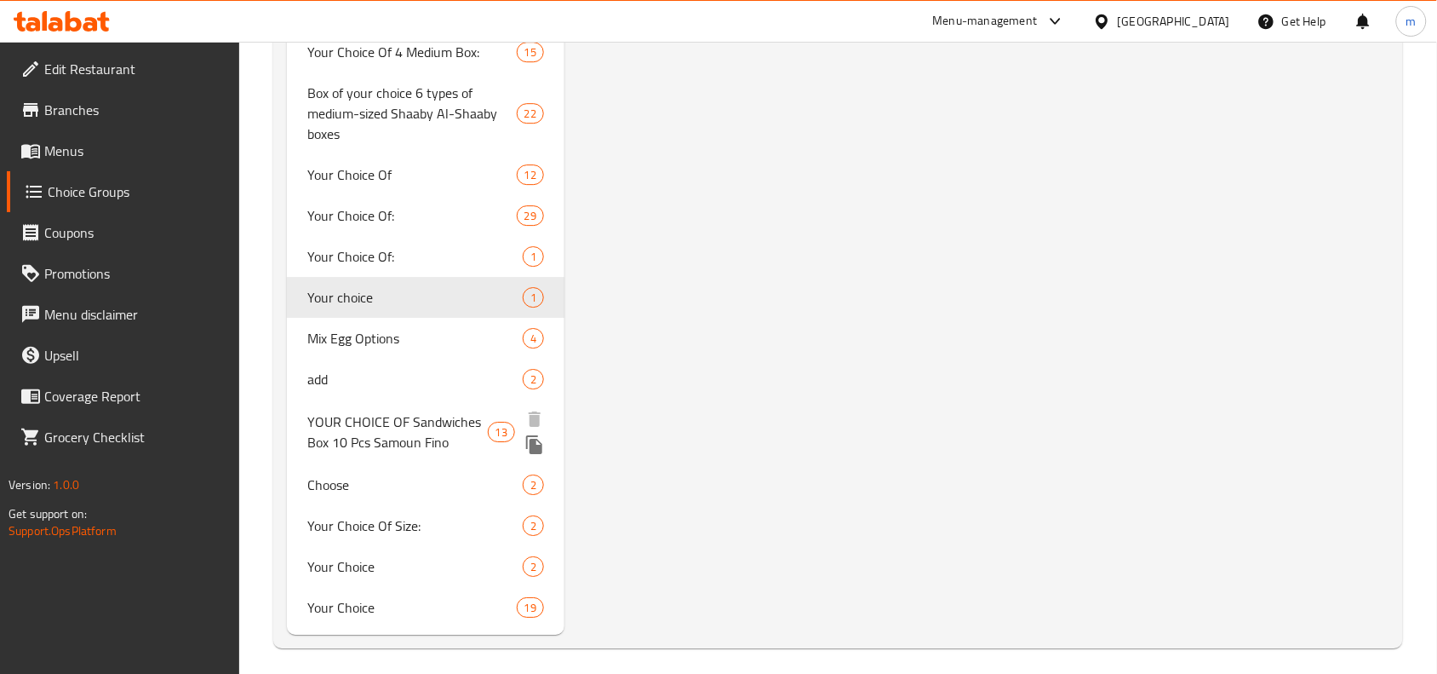
scroll to position [1473, 0]
click at [381, 554] on span "Your Choice" at bounding box center [389, 561] width 164 height 20
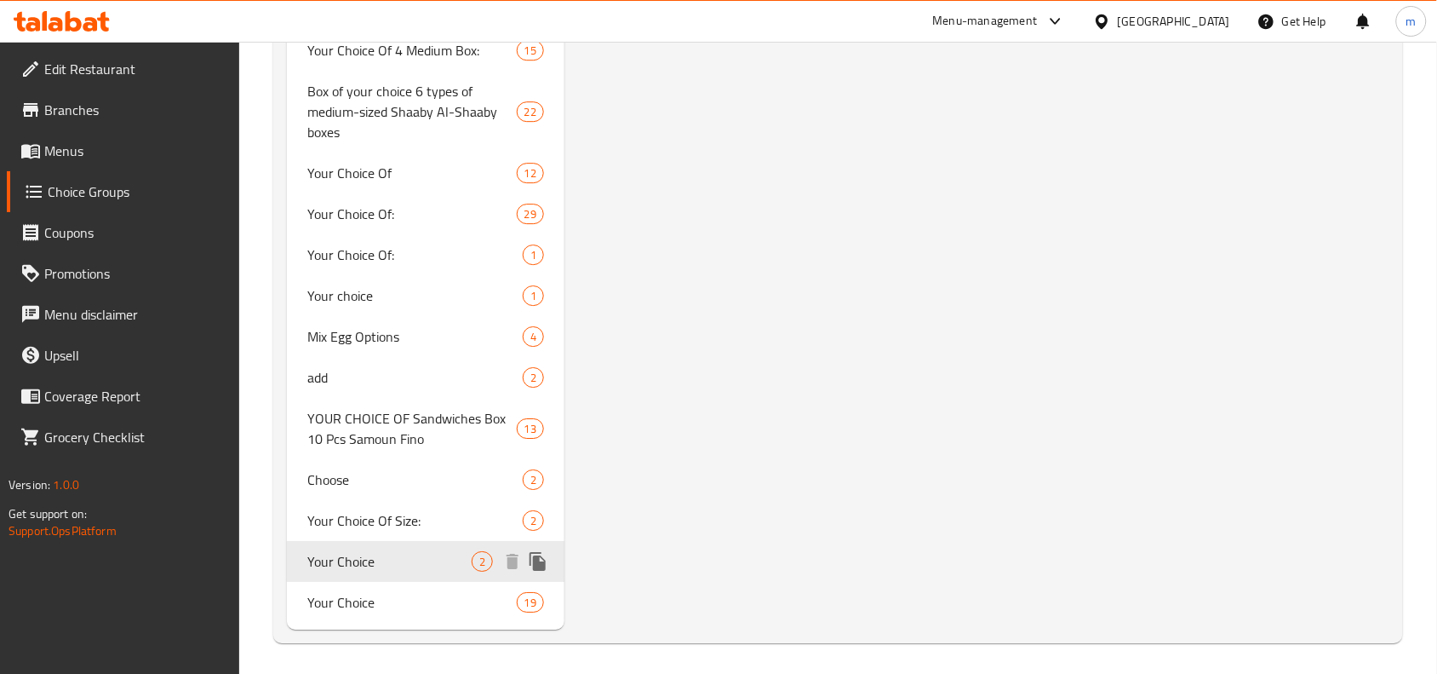
type input "Your Choice"
type input "اختيارك"
click at [358, 600] on span "Your Choice" at bounding box center [386, 602] width 158 height 20
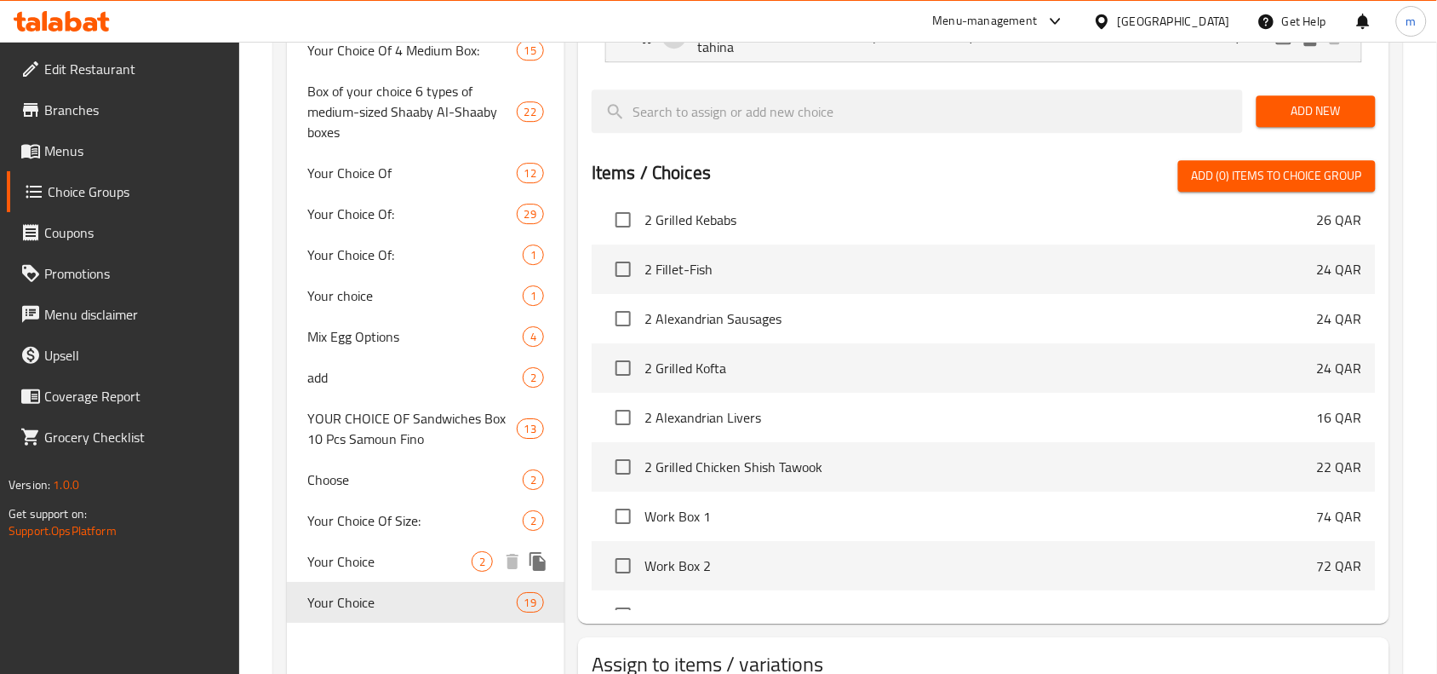
type input "Your Choice"
type input "اختيارات"
type input "5"
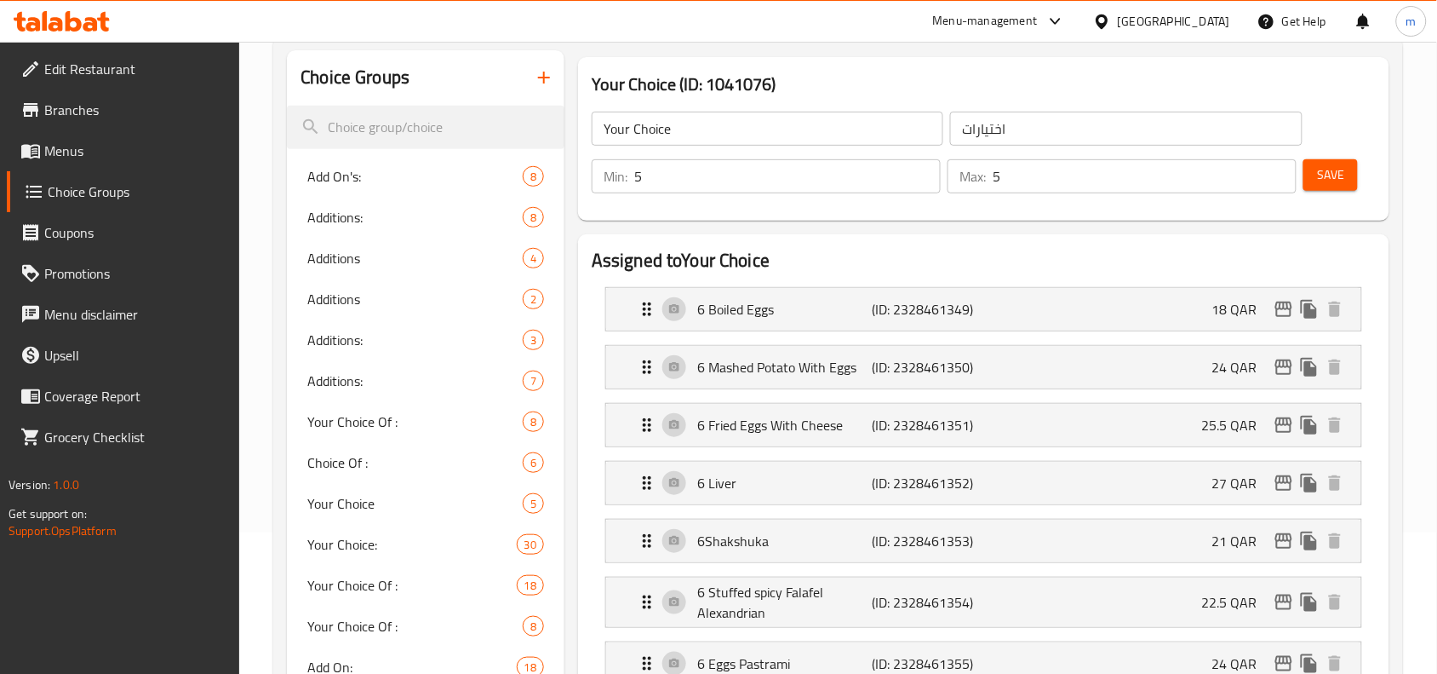
scroll to position [0, 0]
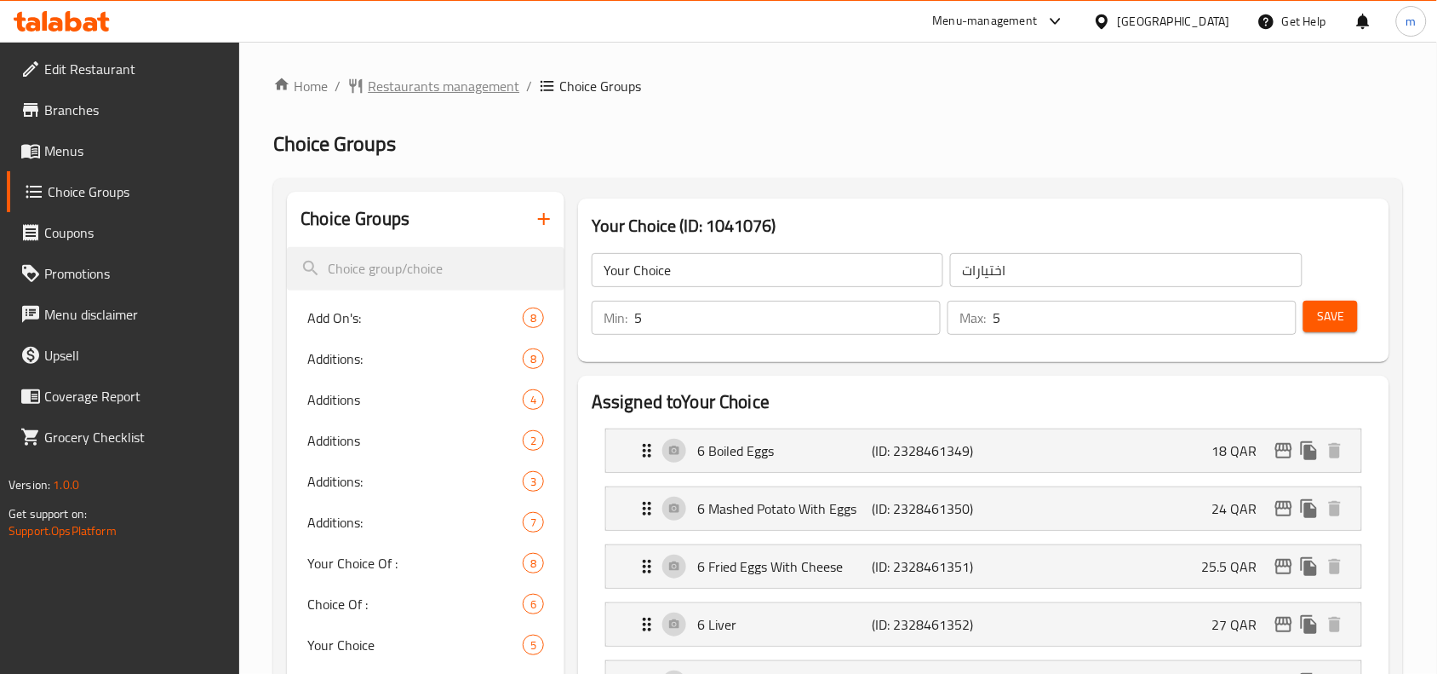
click at [502, 90] on span "Restaurants management" at bounding box center [444, 86] width 152 height 20
